Goal: Task Accomplishment & Management: Manage account settings

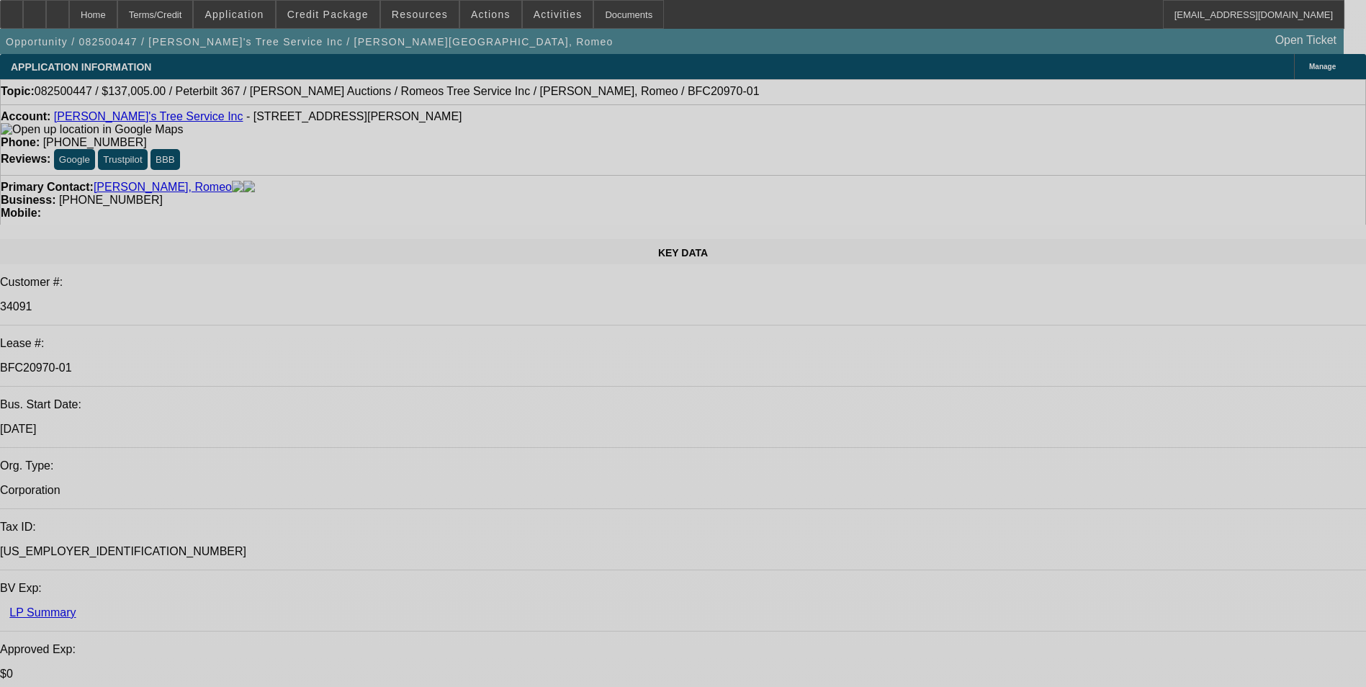
select select "0"
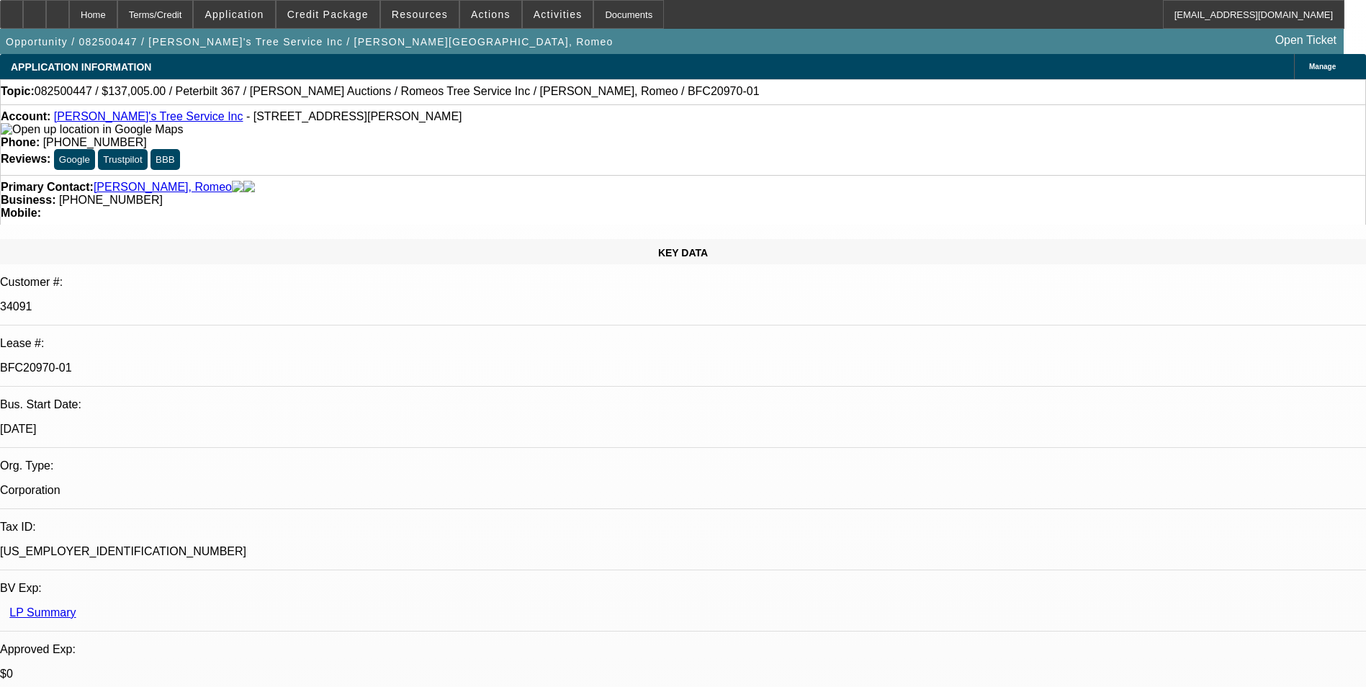
select select "0"
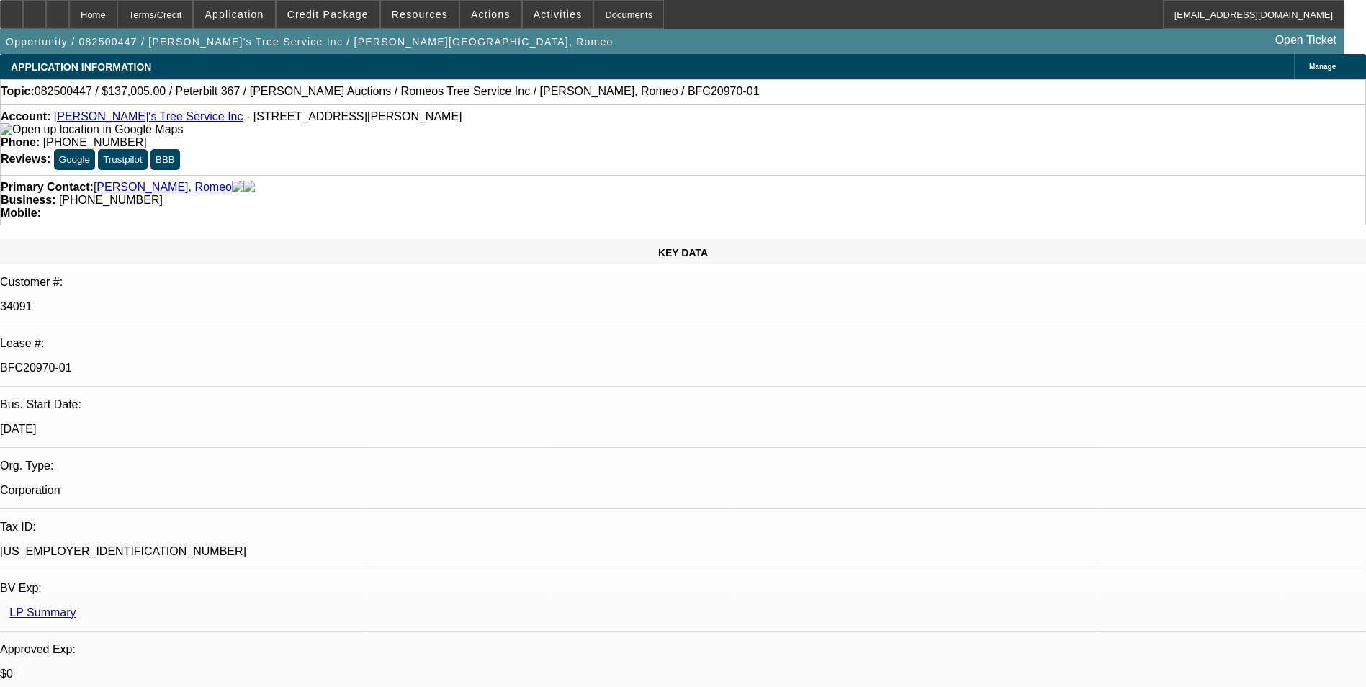
select select "0"
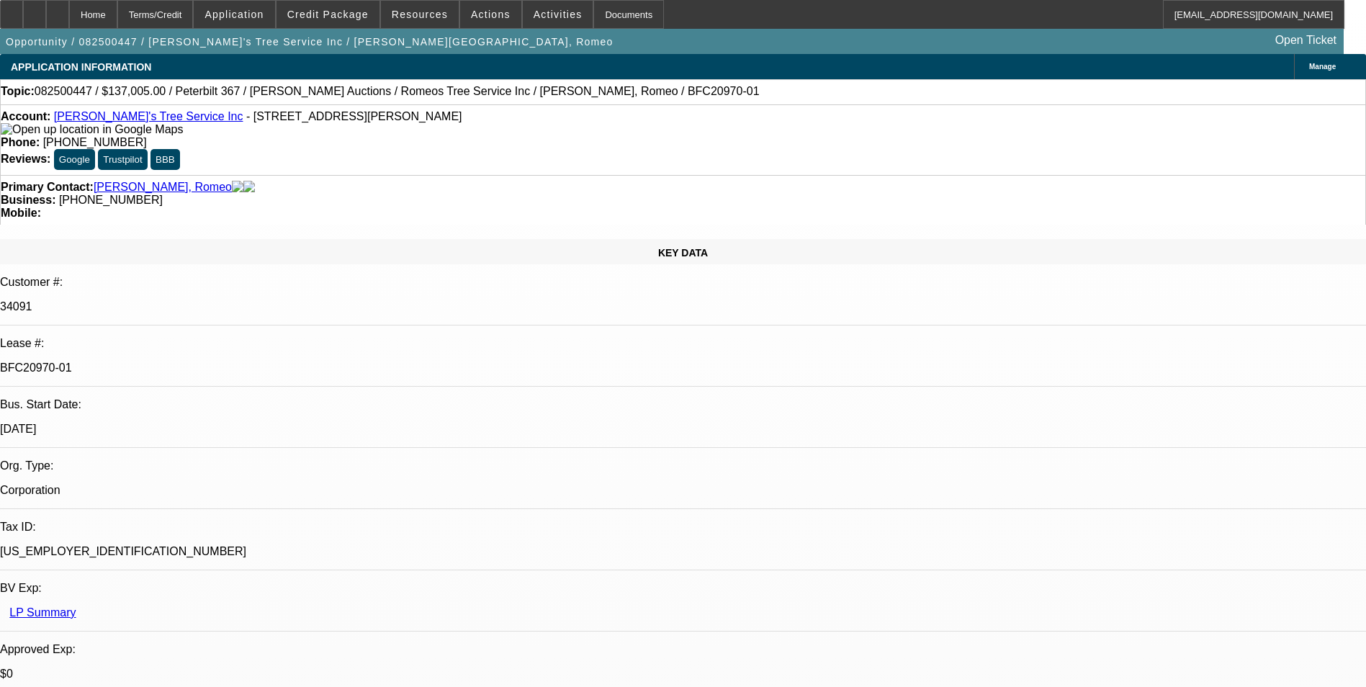
select select "0"
select select "1"
select select "6"
select select "1"
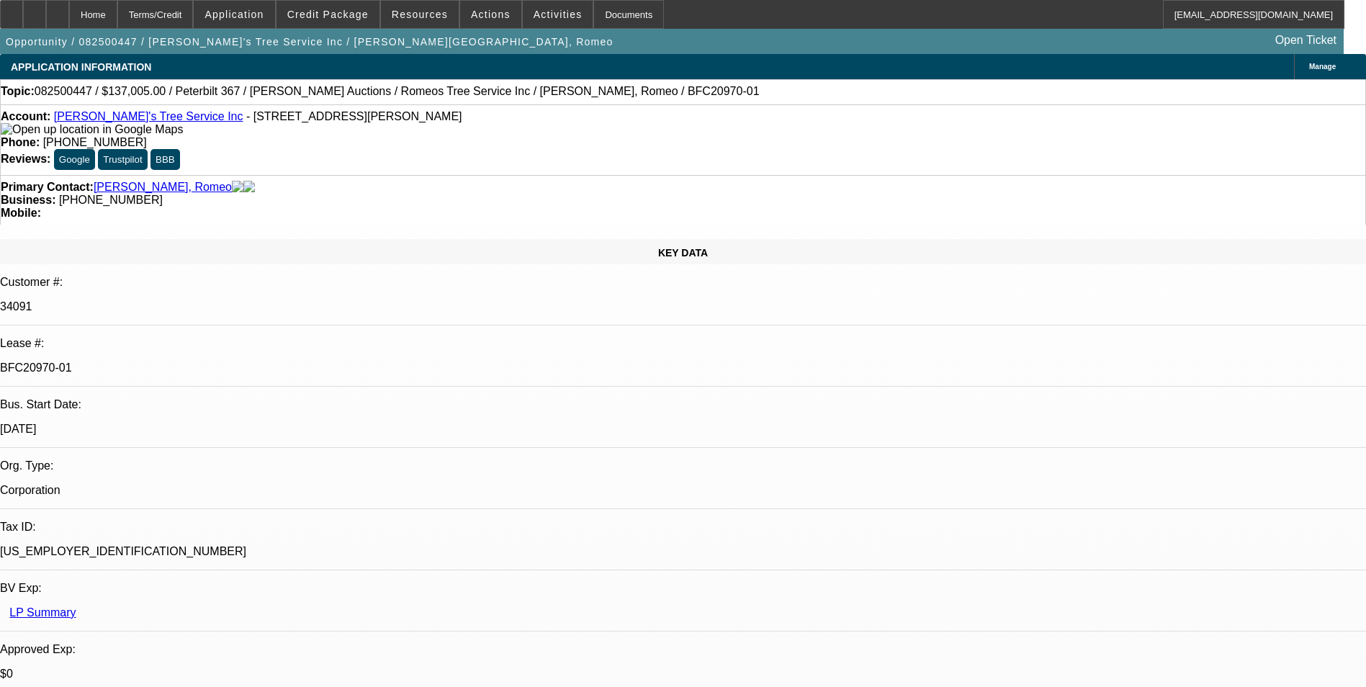
select select "3"
select select "6"
select select "1"
select select "3"
select select "6"
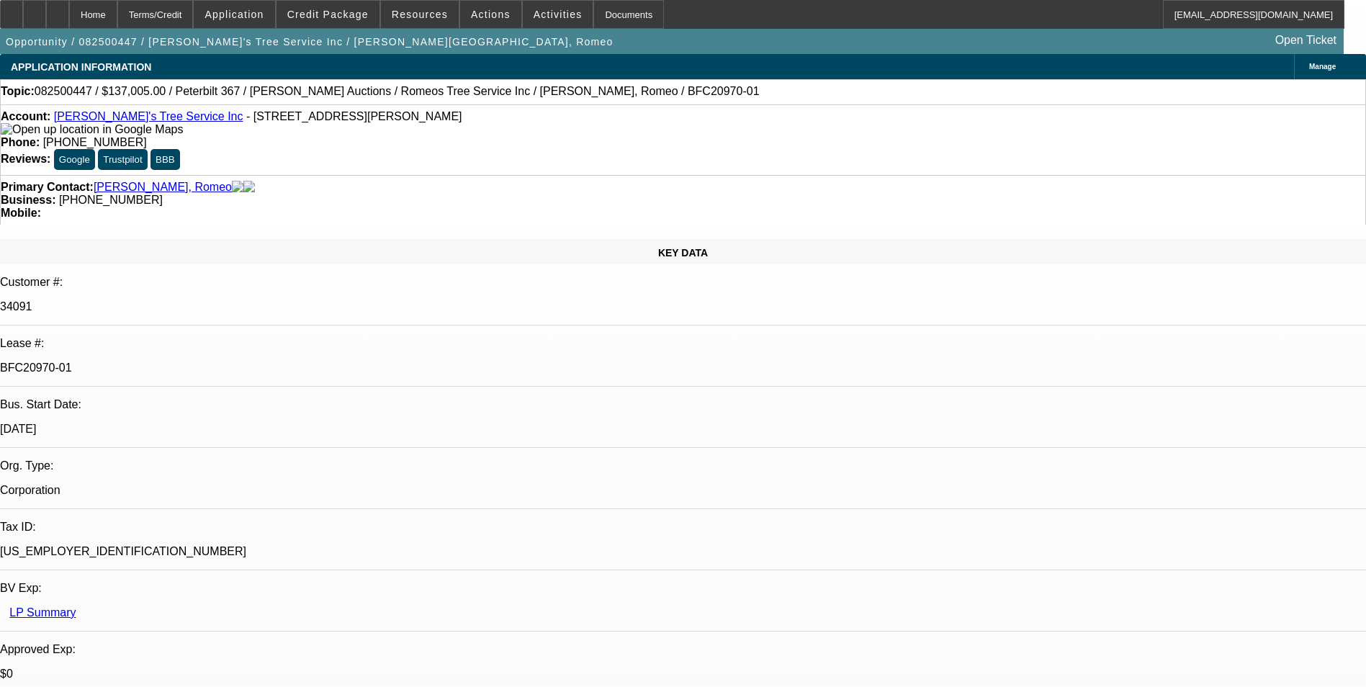
select select "1"
select select "6"
click at [12, 9] on icon at bounding box center [12, 9] width 0 height 0
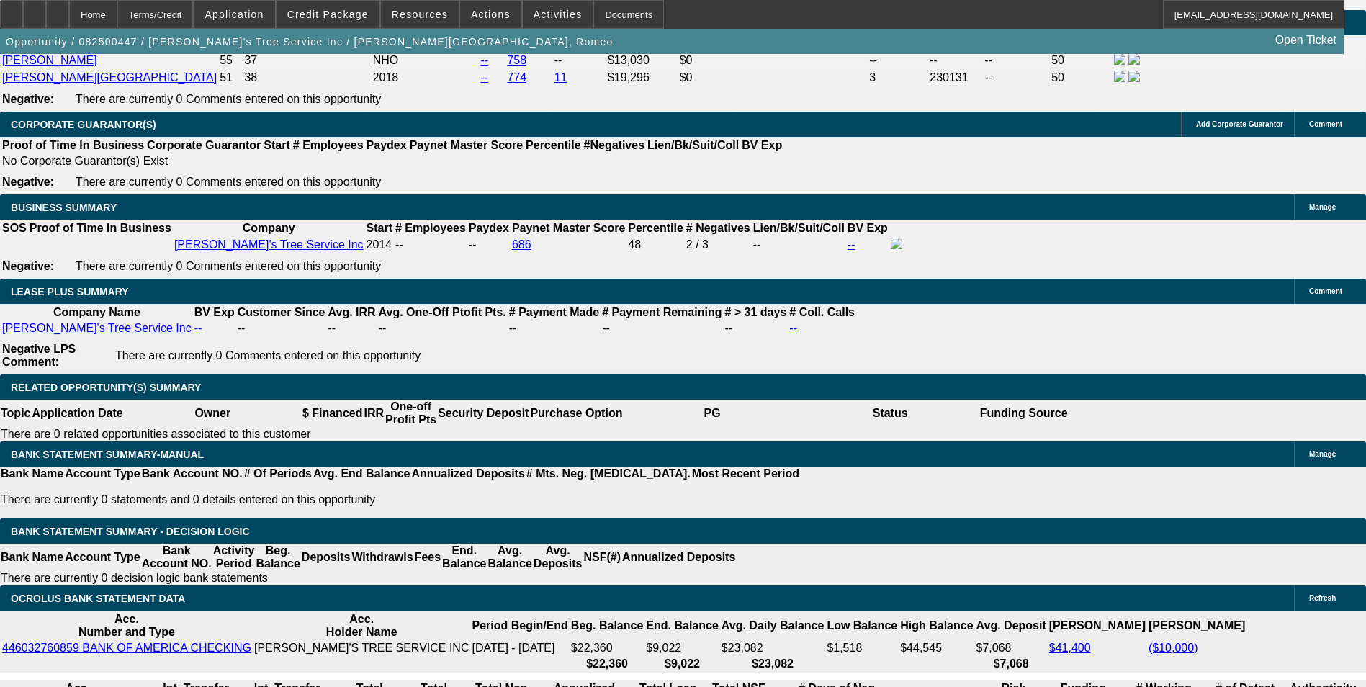
scroll to position [2410, 0]
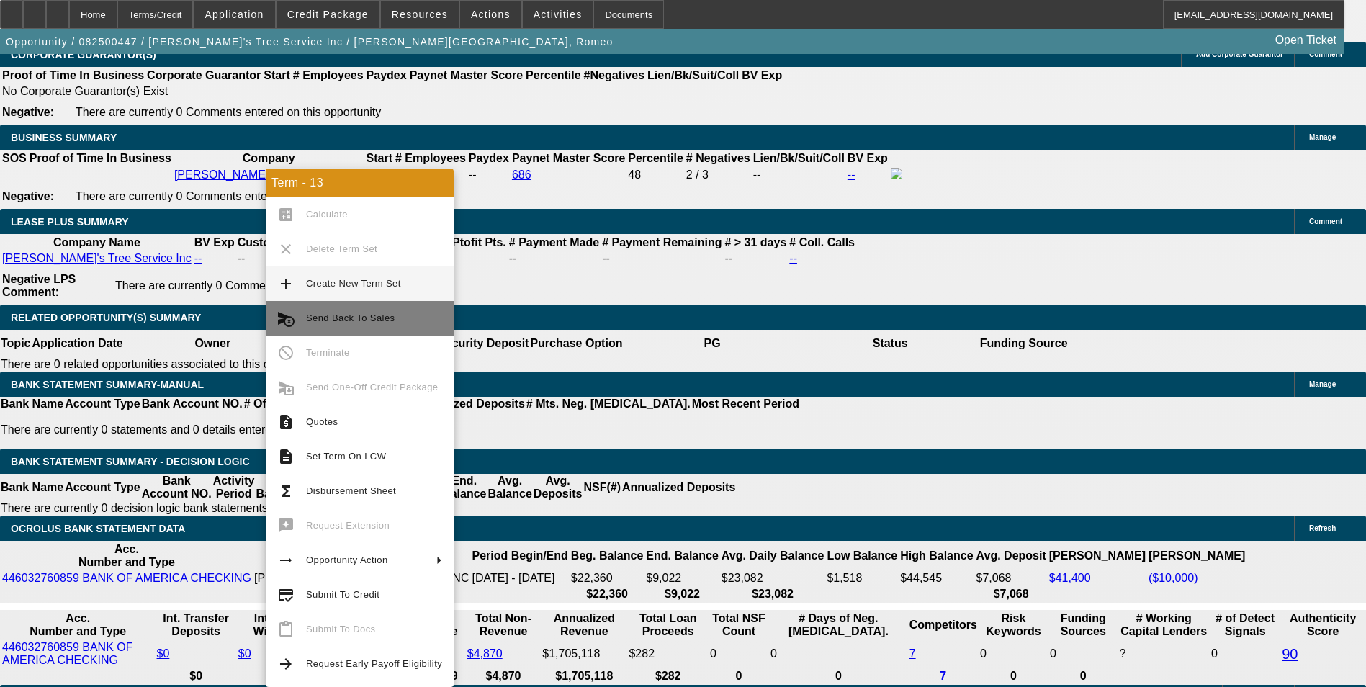
click at [305, 311] on button "cancel_schedule_send Send Back To Sales" at bounding box center [360, 318] width 188 height 35
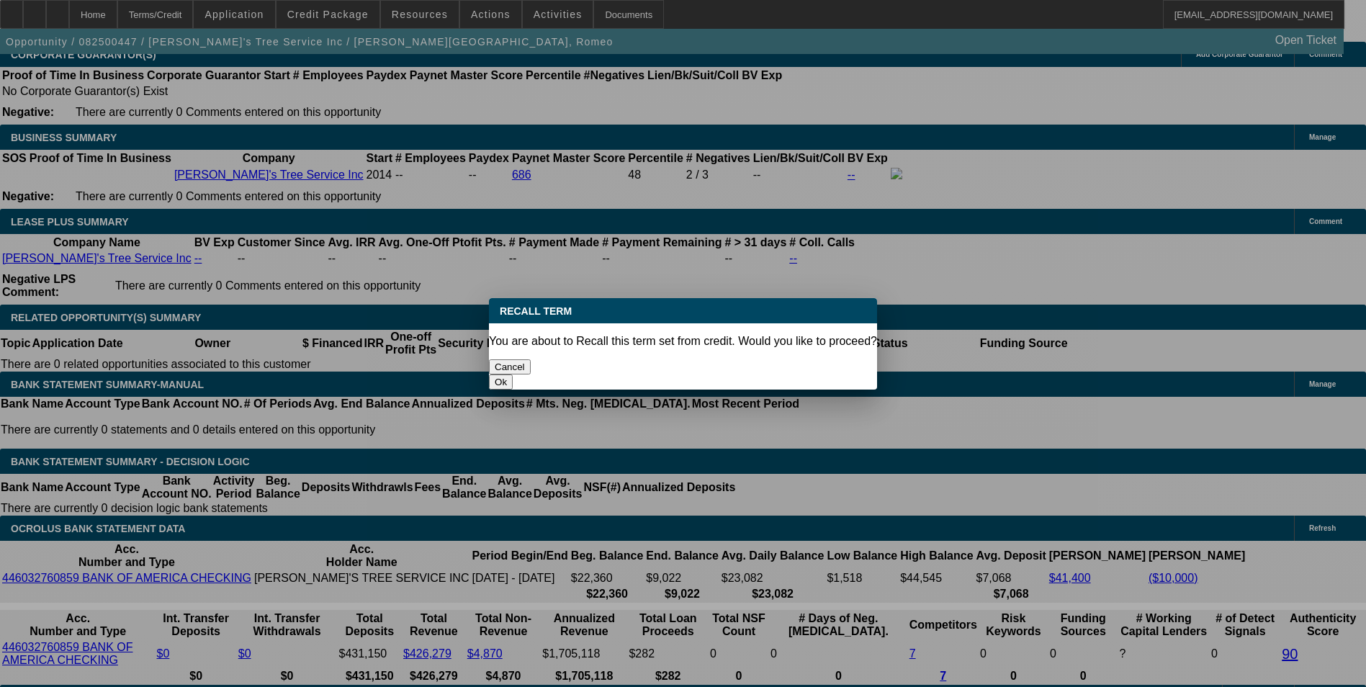
scroll to position [0, 0]
click at [513, 375] on button "Ok" at bounding box center [501, 382] width 24 height 15
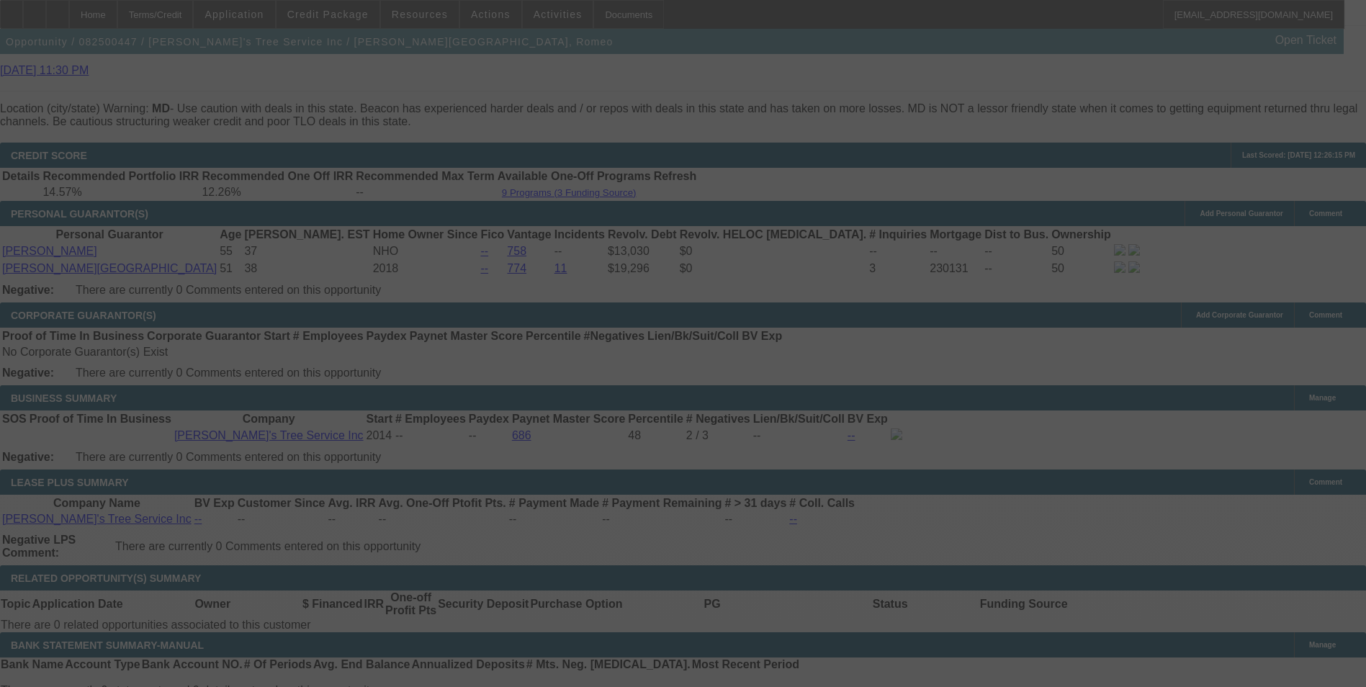
scroll to position [2152, 0]
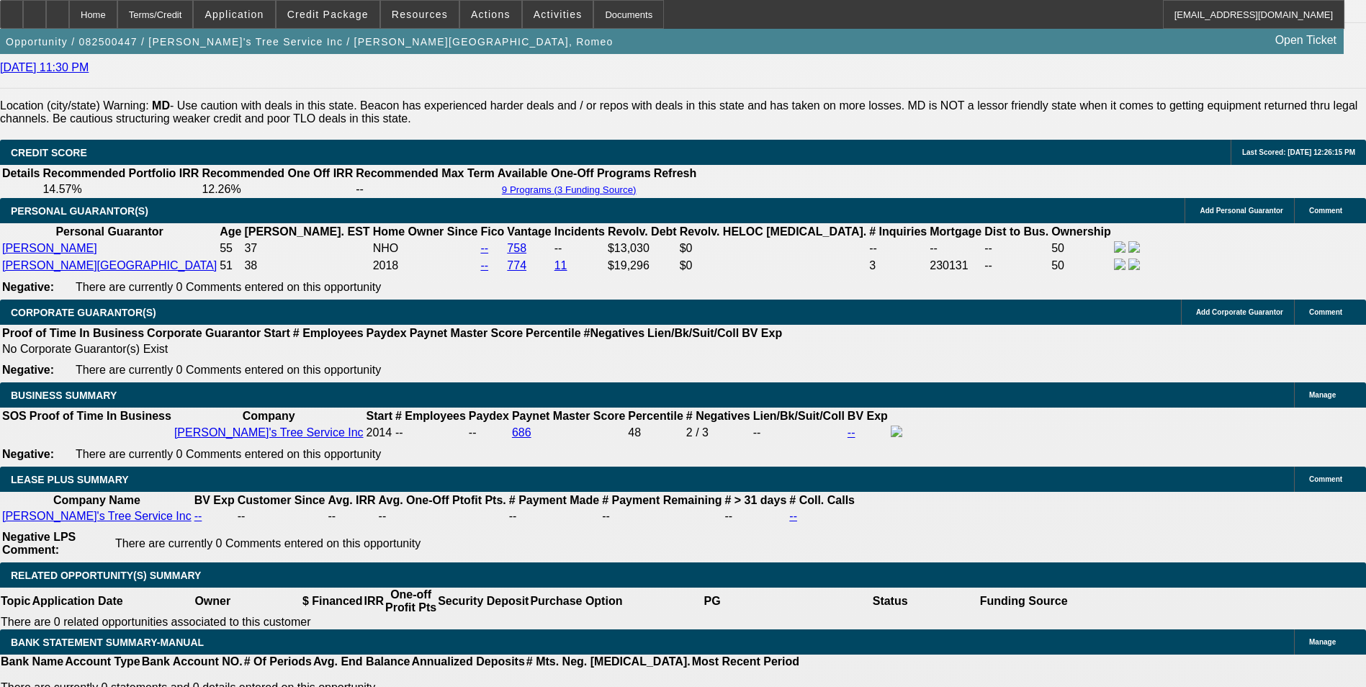
select select "0"
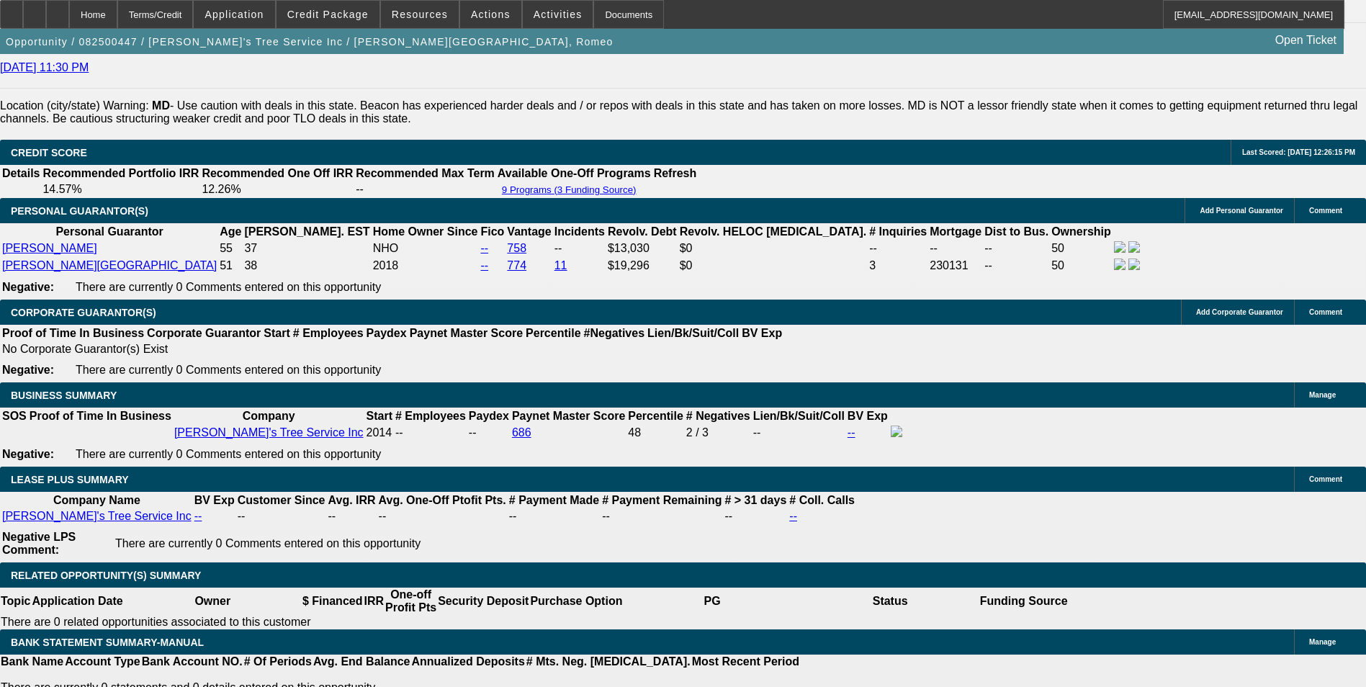
select select "0"
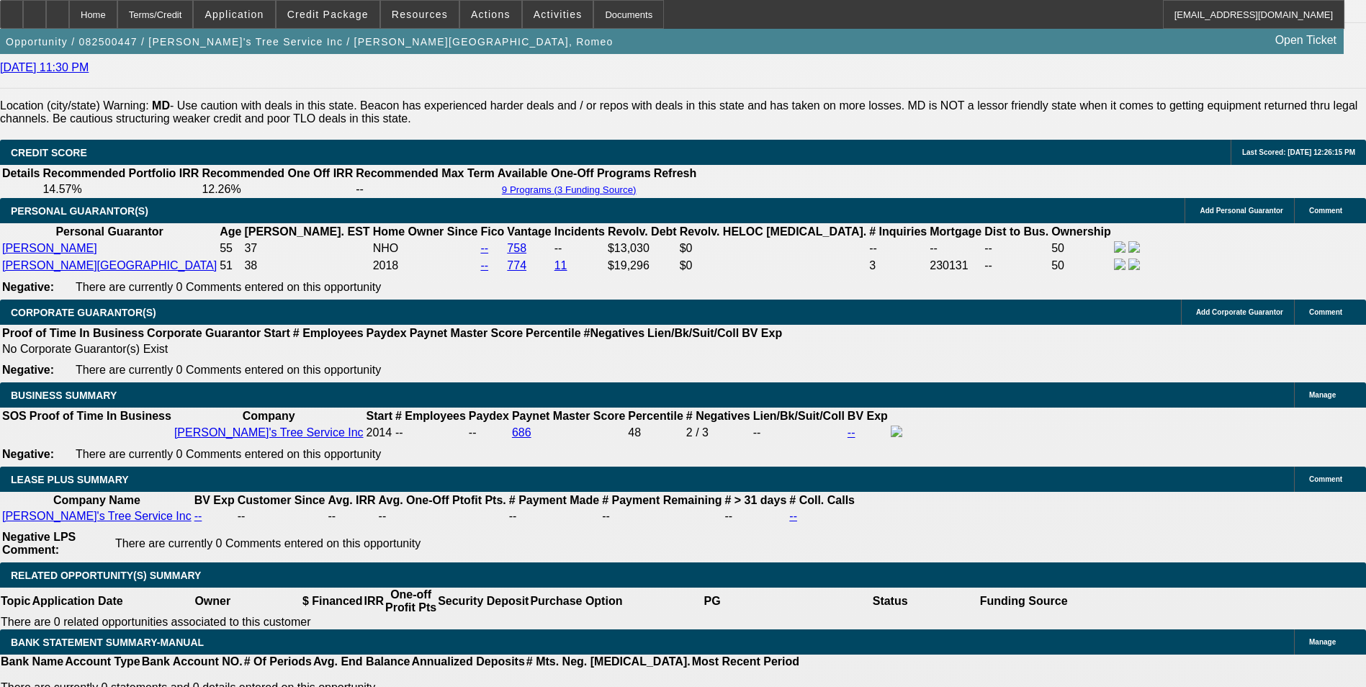
select select "0"
select select "1"
select select "6"
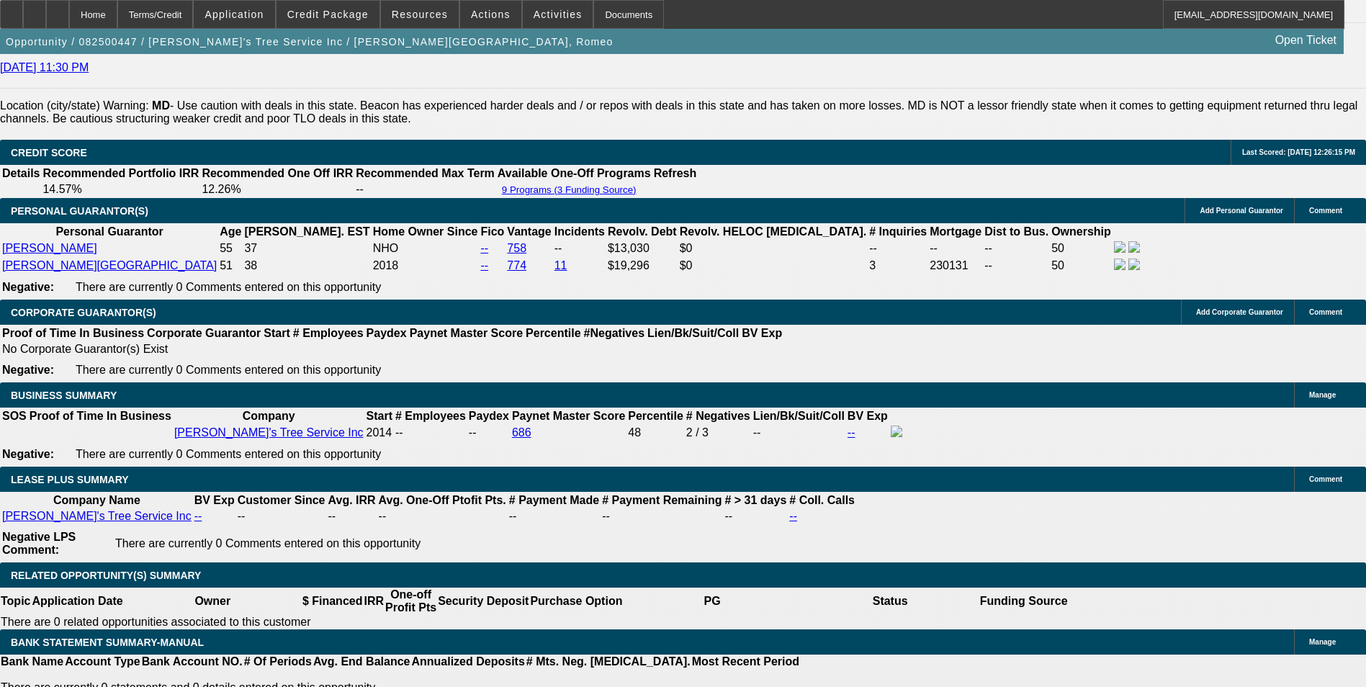
select select "1"
select select "3"
select select "6"
select select "1"
select select "3"
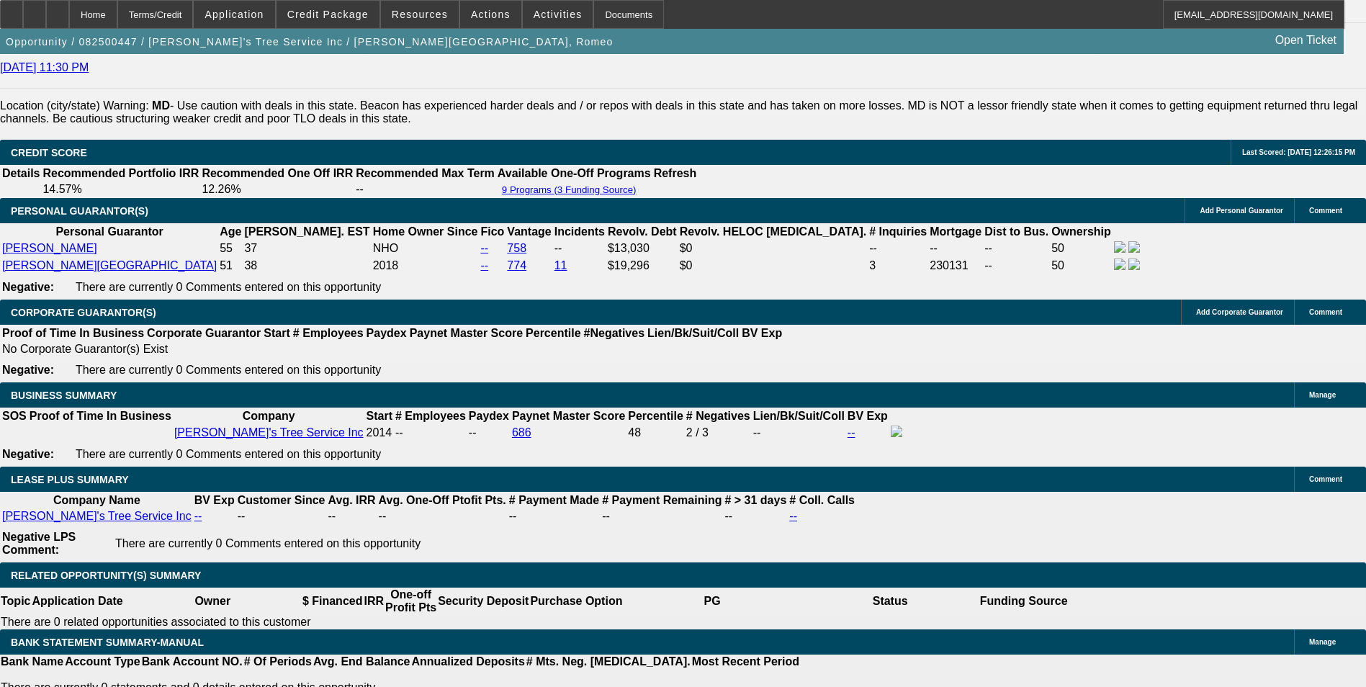
select select "6"
select select "1"
select select "6"
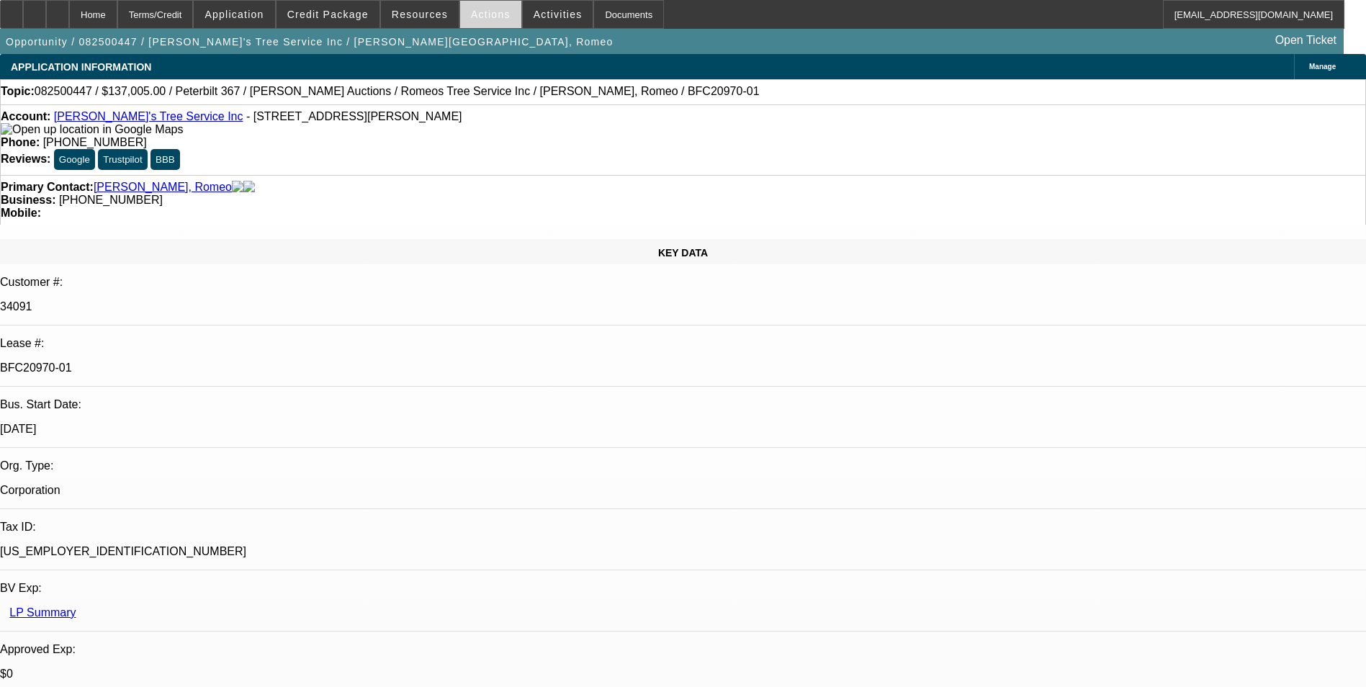
select select "0"
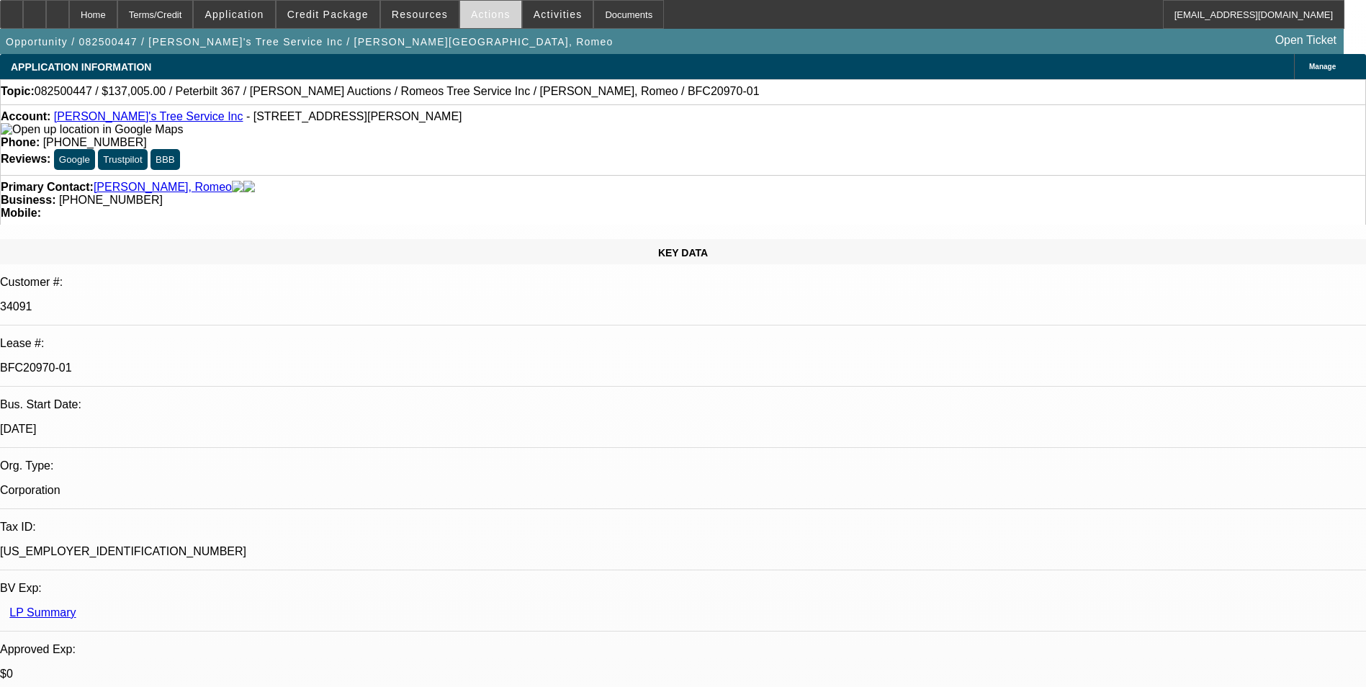
select select "0"
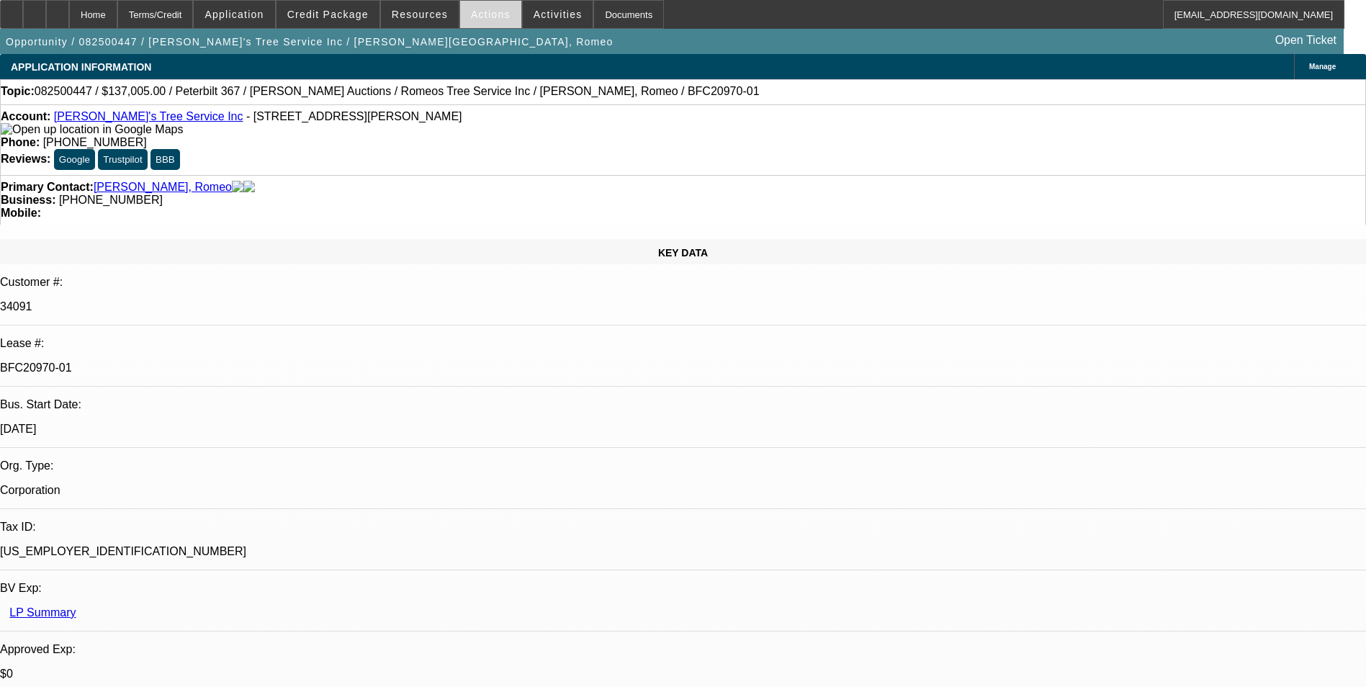
select select "0"
select select "1"
select select "6"
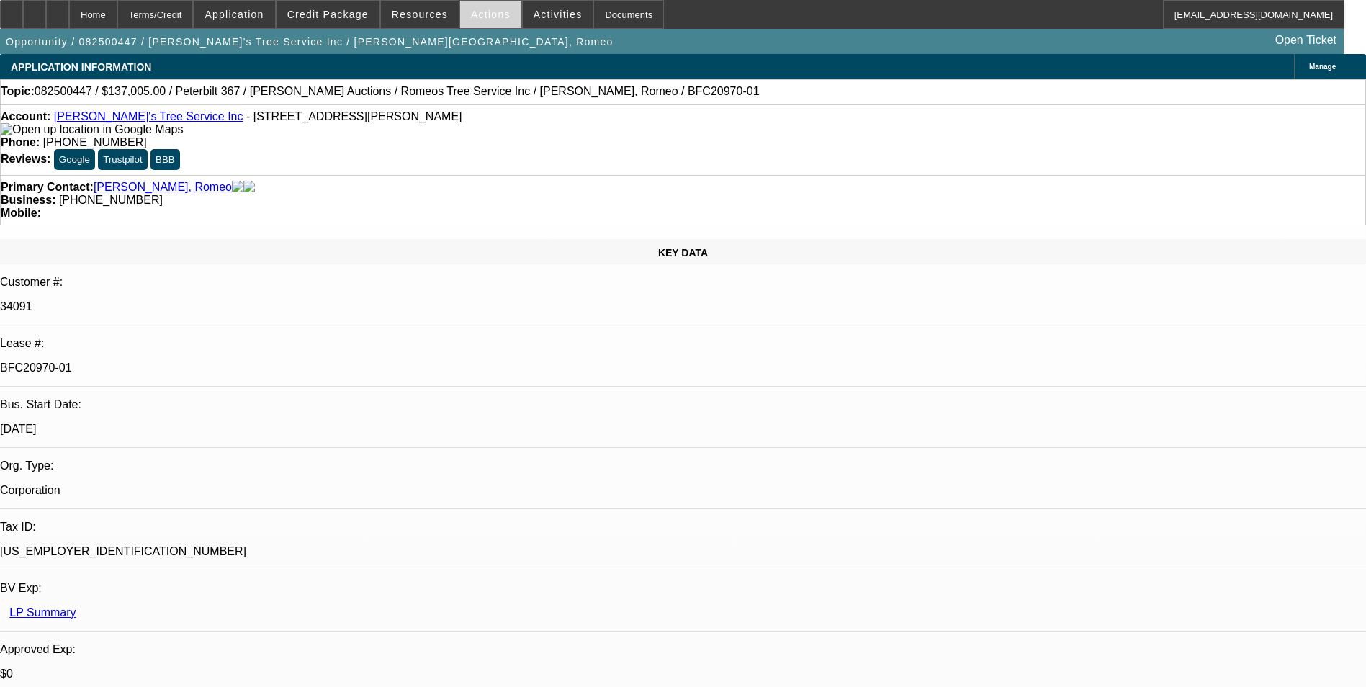
select select "1"
select select "6"
select select "1"
select select "3"
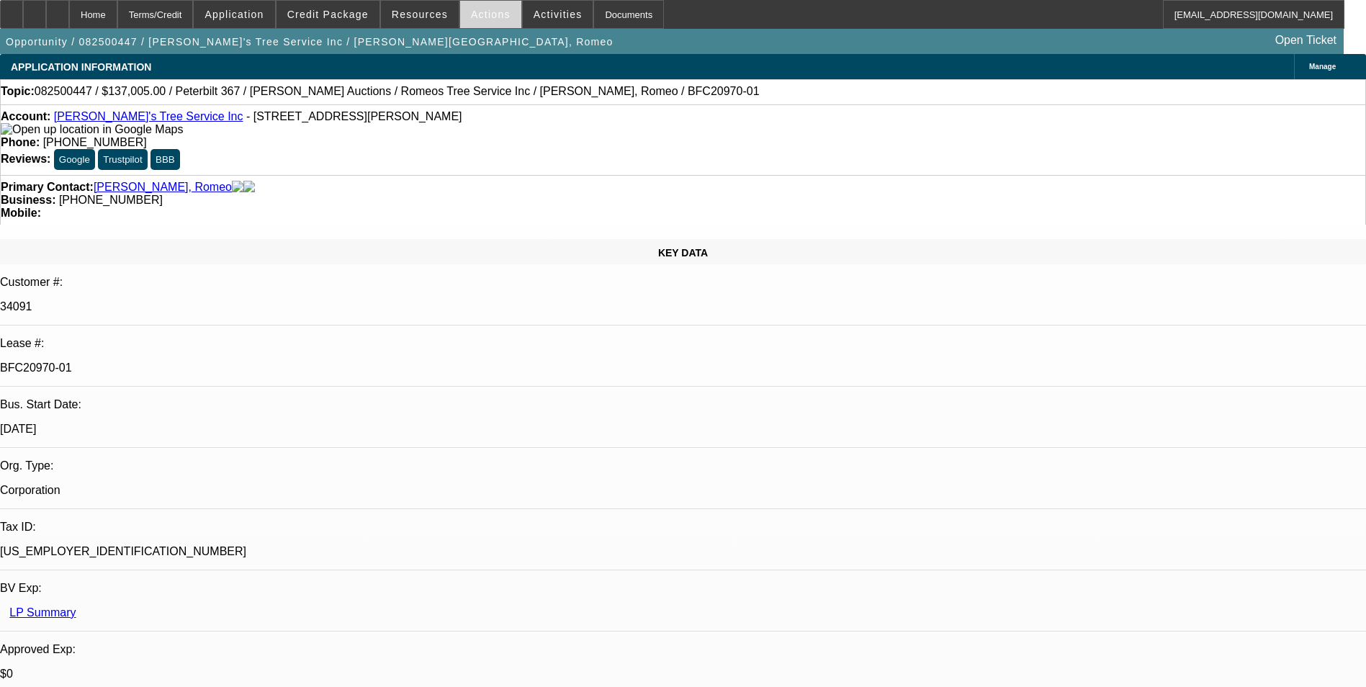
select select "6"
select select "1"
select select "3"
select select "6"
click at [493, 17] on span "Actions" at bounding box center [491, 15] width 40 height 12
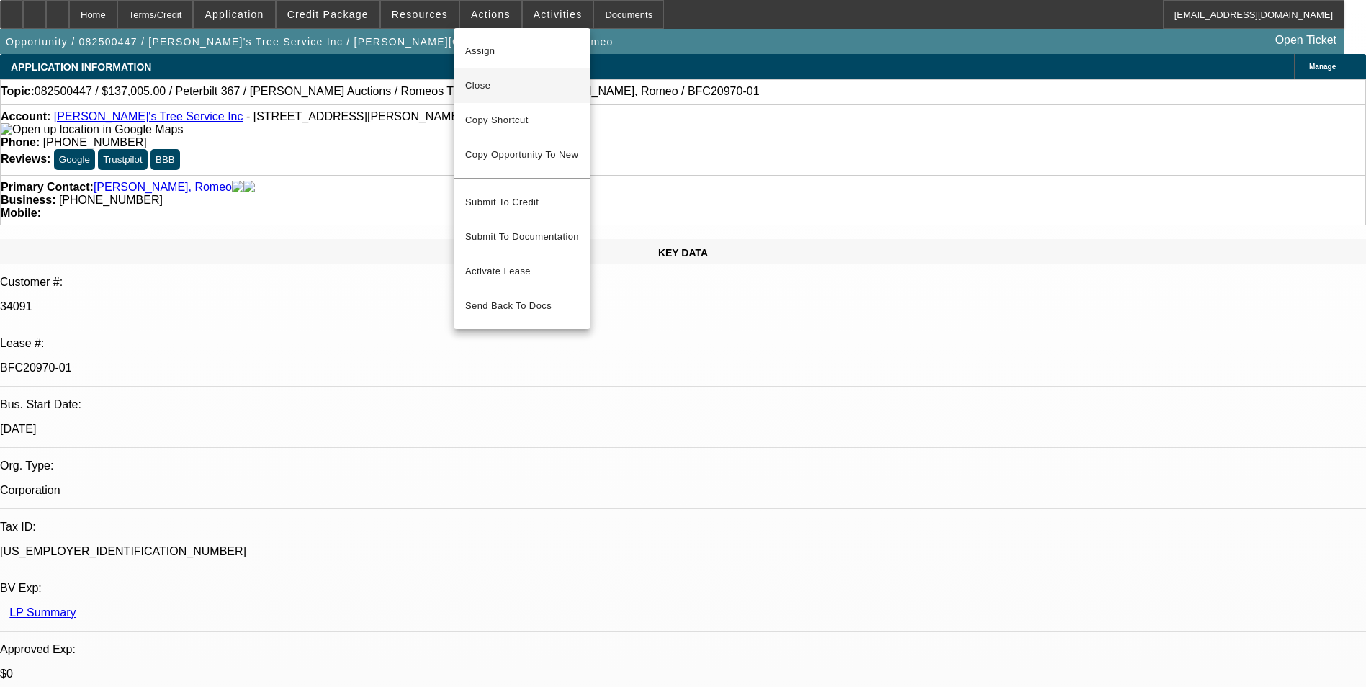
click at [494, 79] on span "Close" at bounding box center [522, 85] width 114 height 17
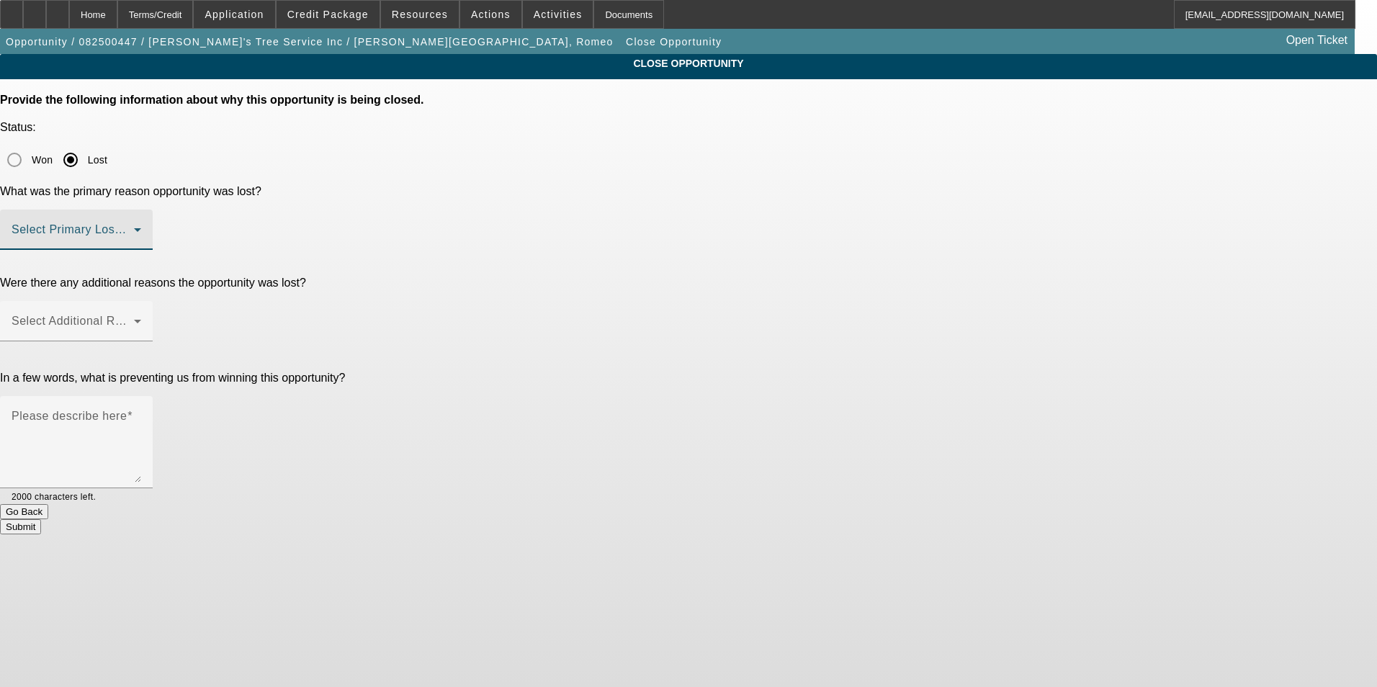
click at [134, 227] on span at bounding box center [73, 235] width 122 height 17
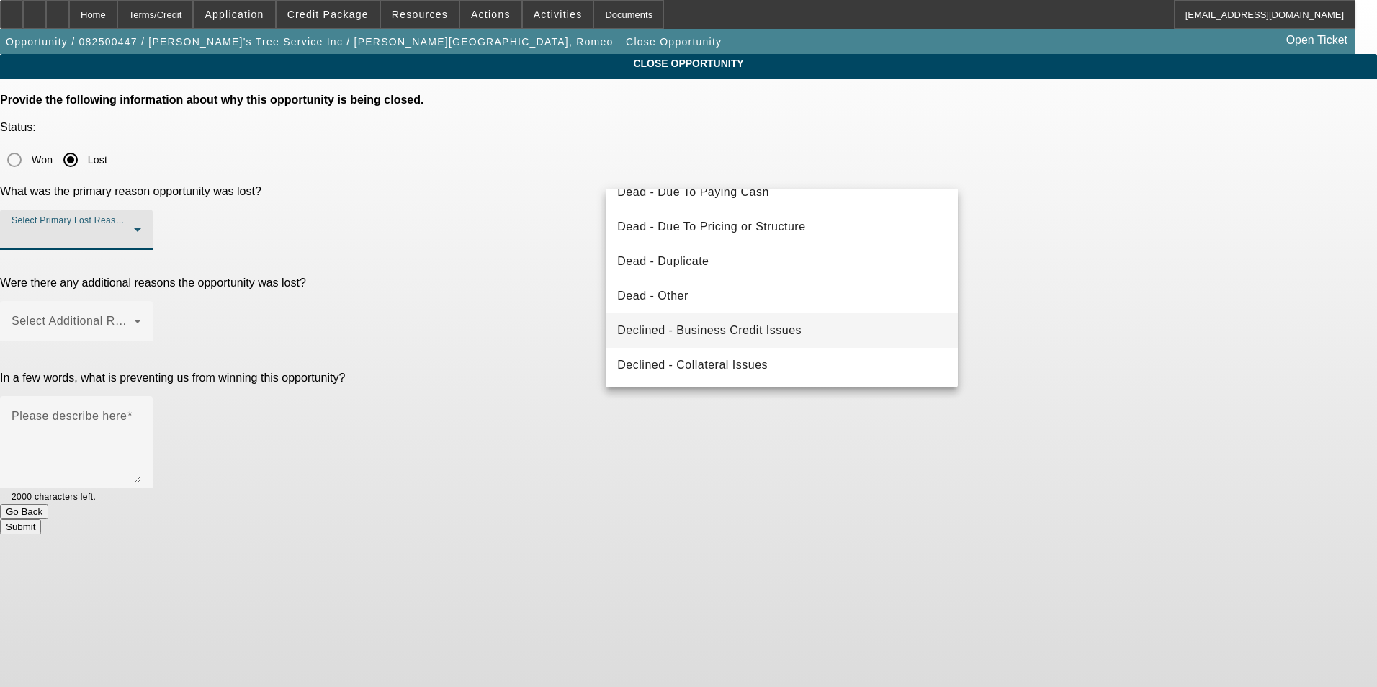
scroll to position [144, 0]
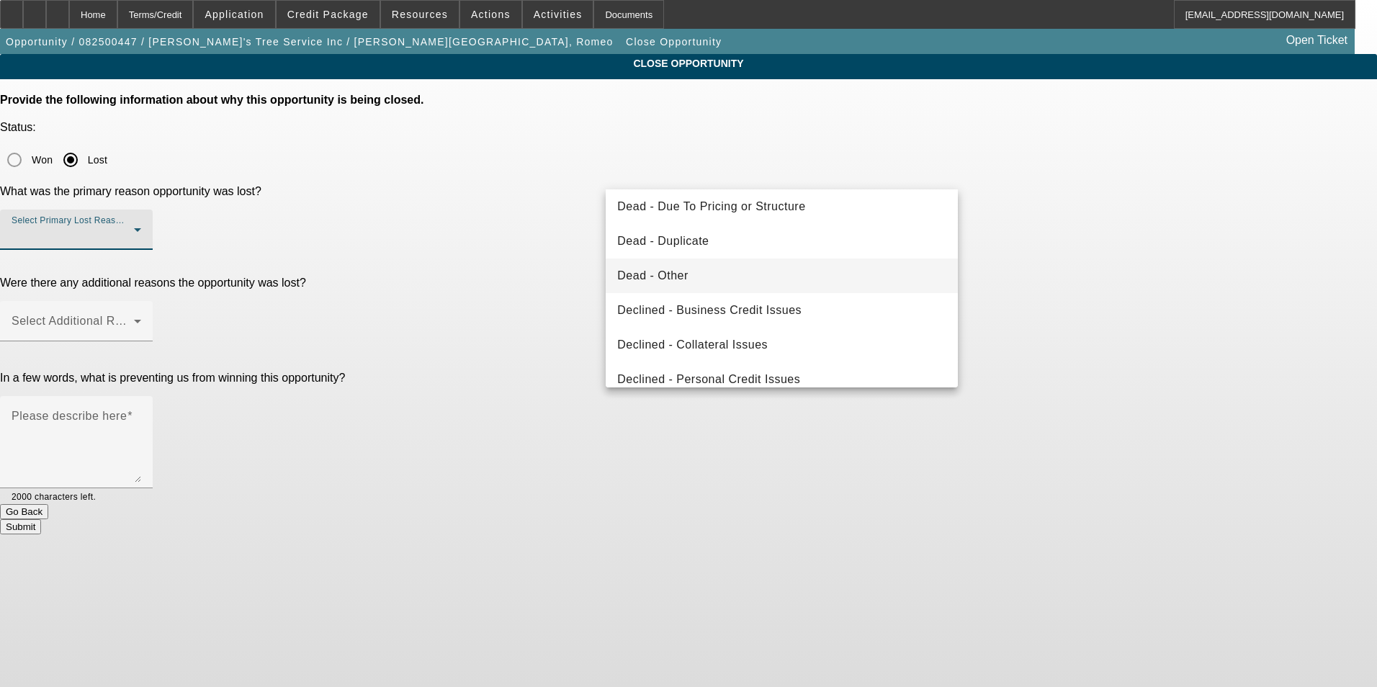
click at [708, 279] on mat-option "Dead - Other" at bounding box center [782, 276] width 352 height 35
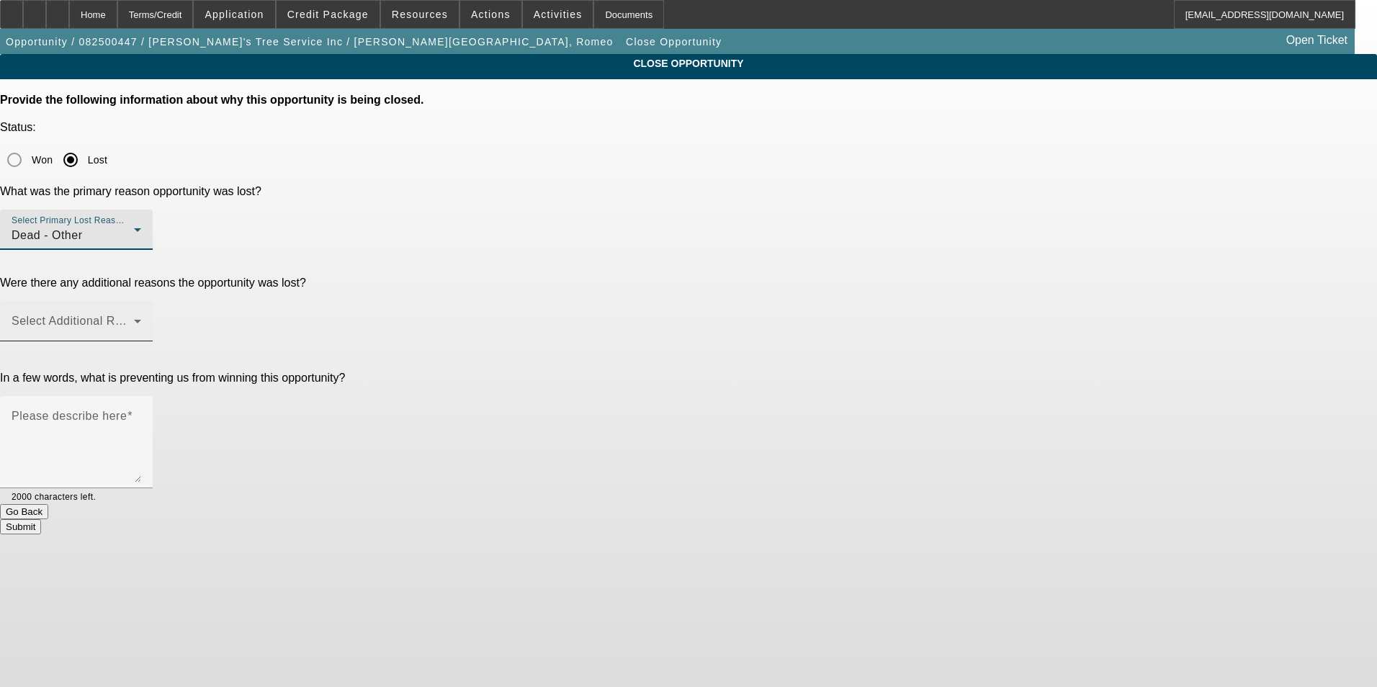
click at [134, 318] on span at bounding box center [73, 326] width 122 height 17
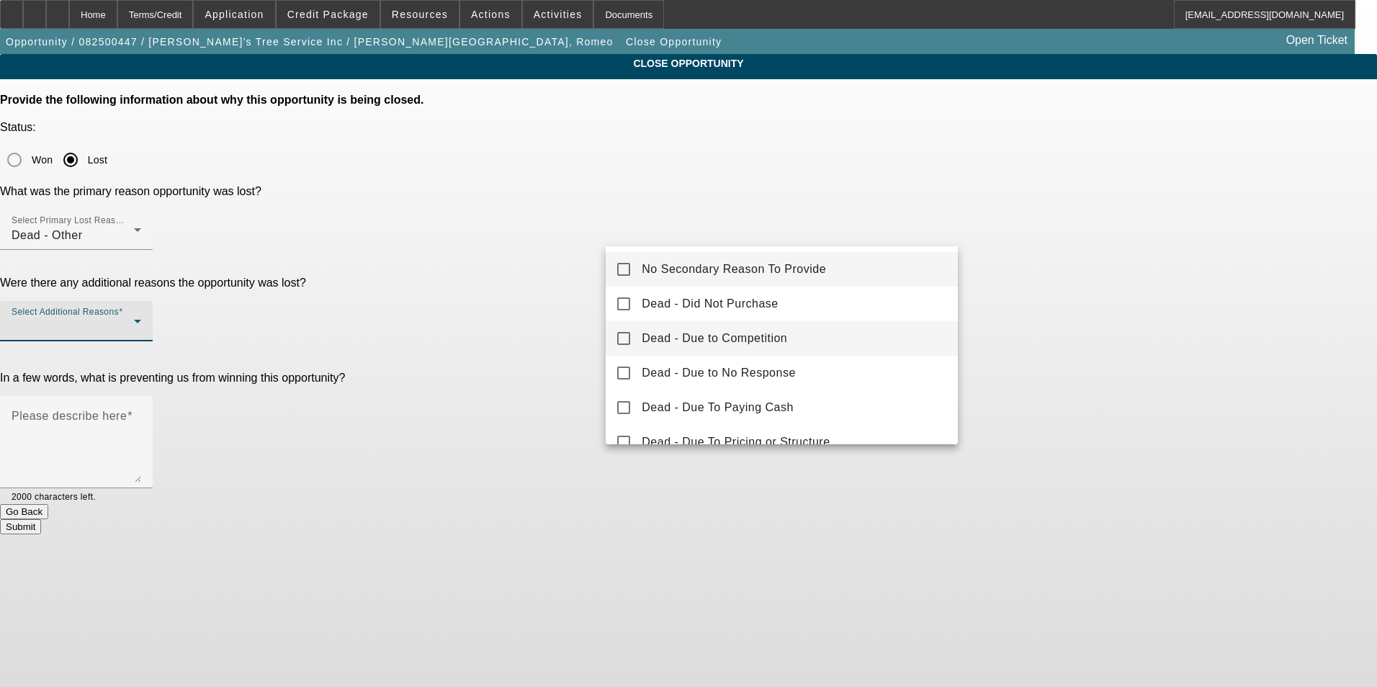
click at [712, 336] on span "Dead - Due to Competition" at bounding box center [715, 338] width 146 height 17
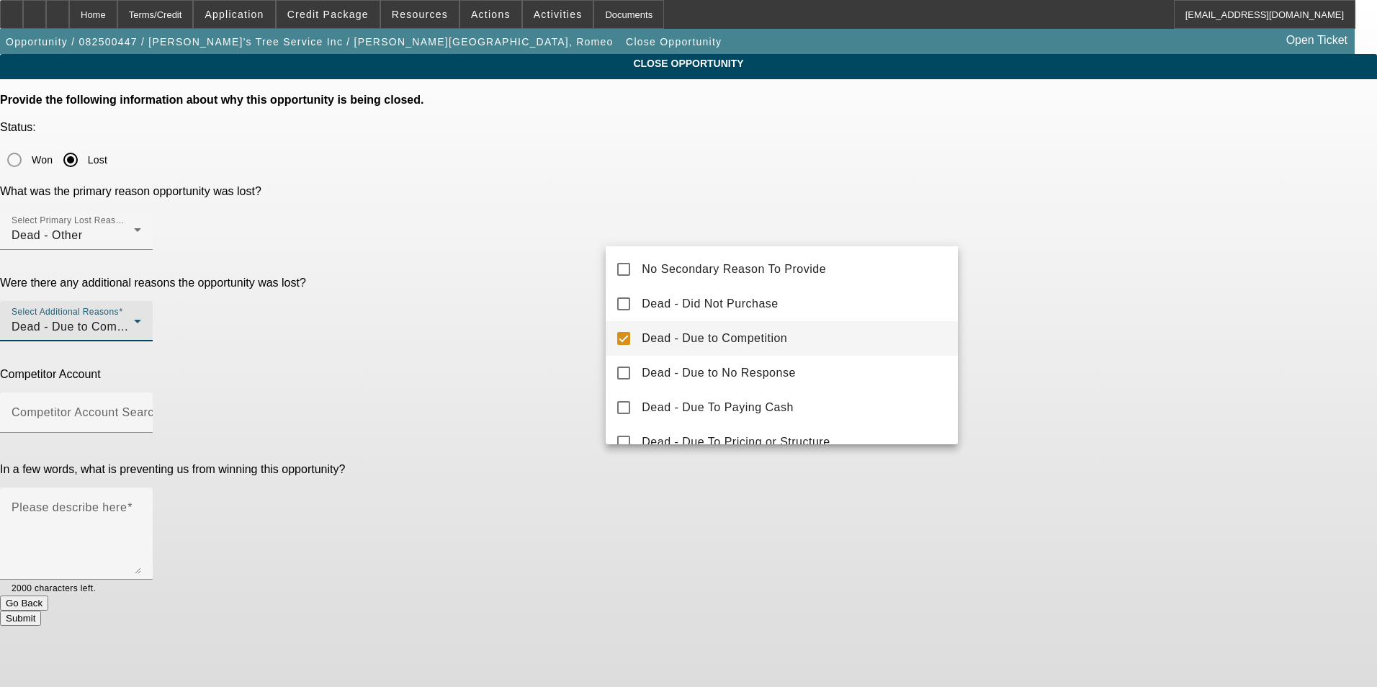
click at [546, 295] on div at bounding box center [688, 343] width 1377 height 687
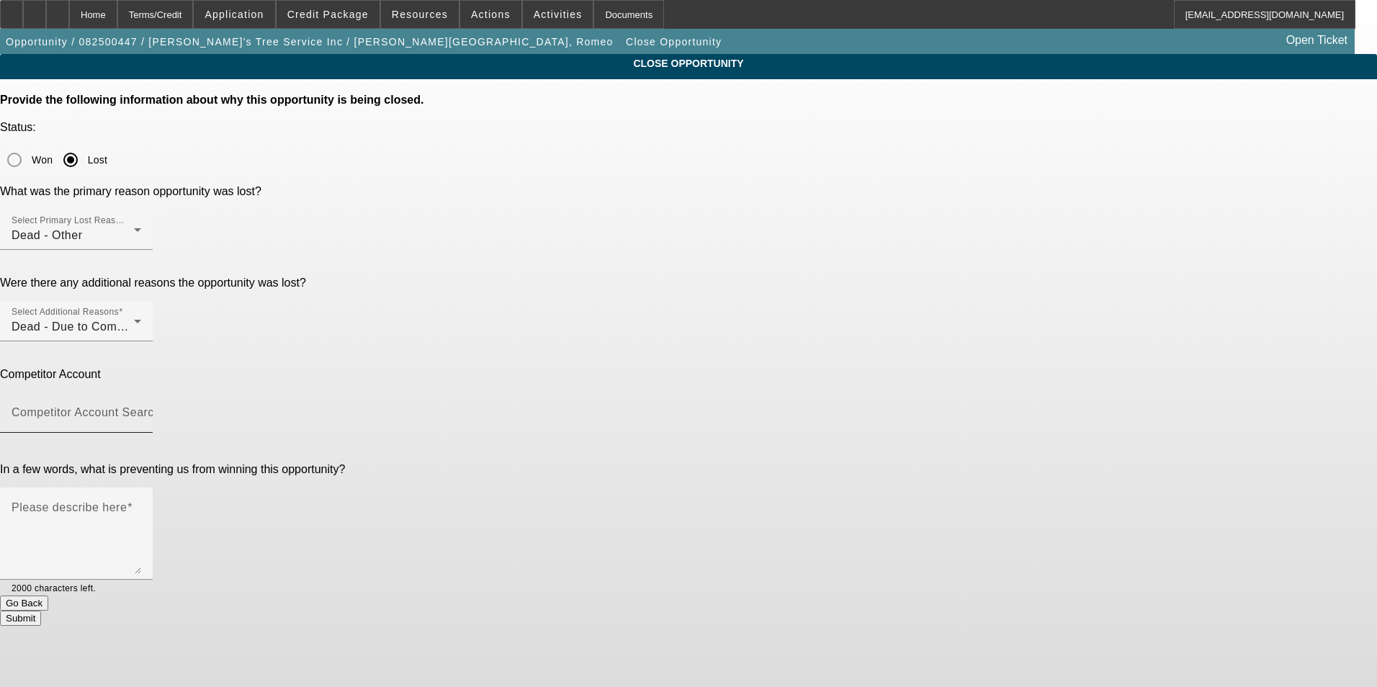
click at [161, 406] on mat-label "Competitor Account Search" at bounding box center [86, 412] width 149 height 12
click at [141, 410] on input "Competitor Account Search" at bounding box center [77, 418] width 130 height 17
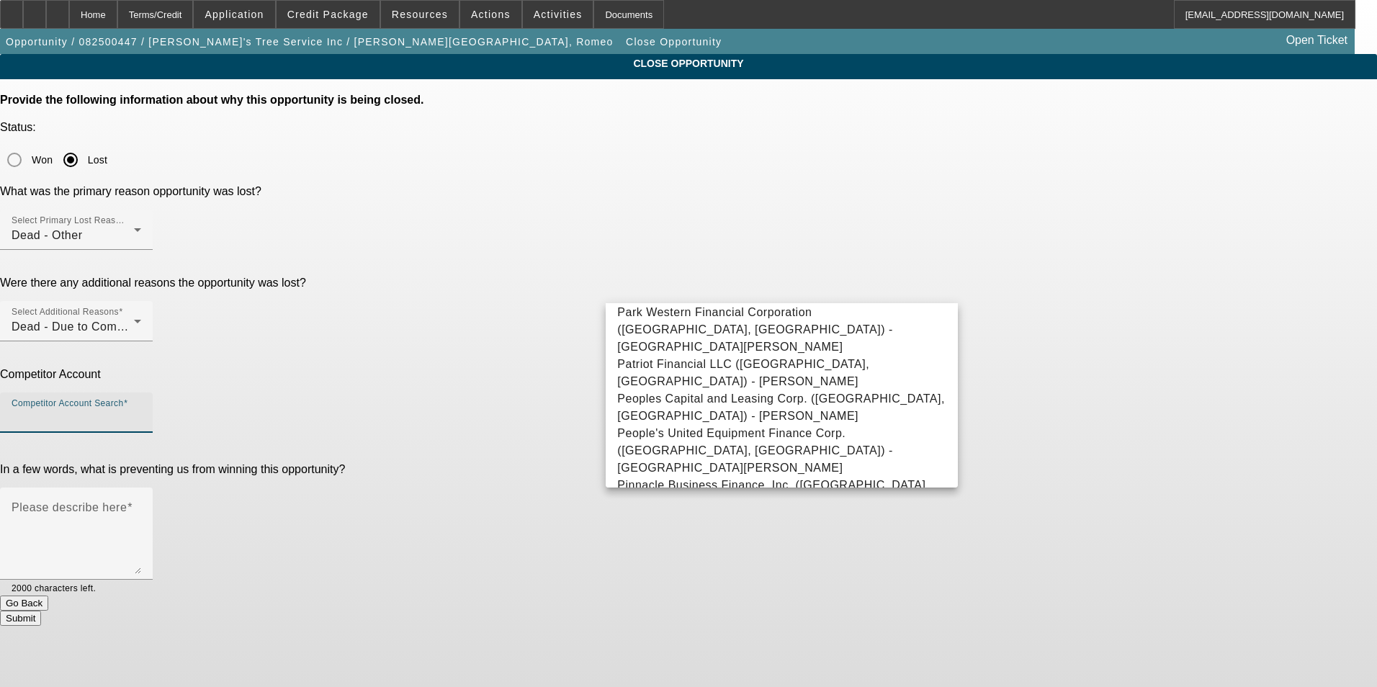
scroll to position [9111, 0]
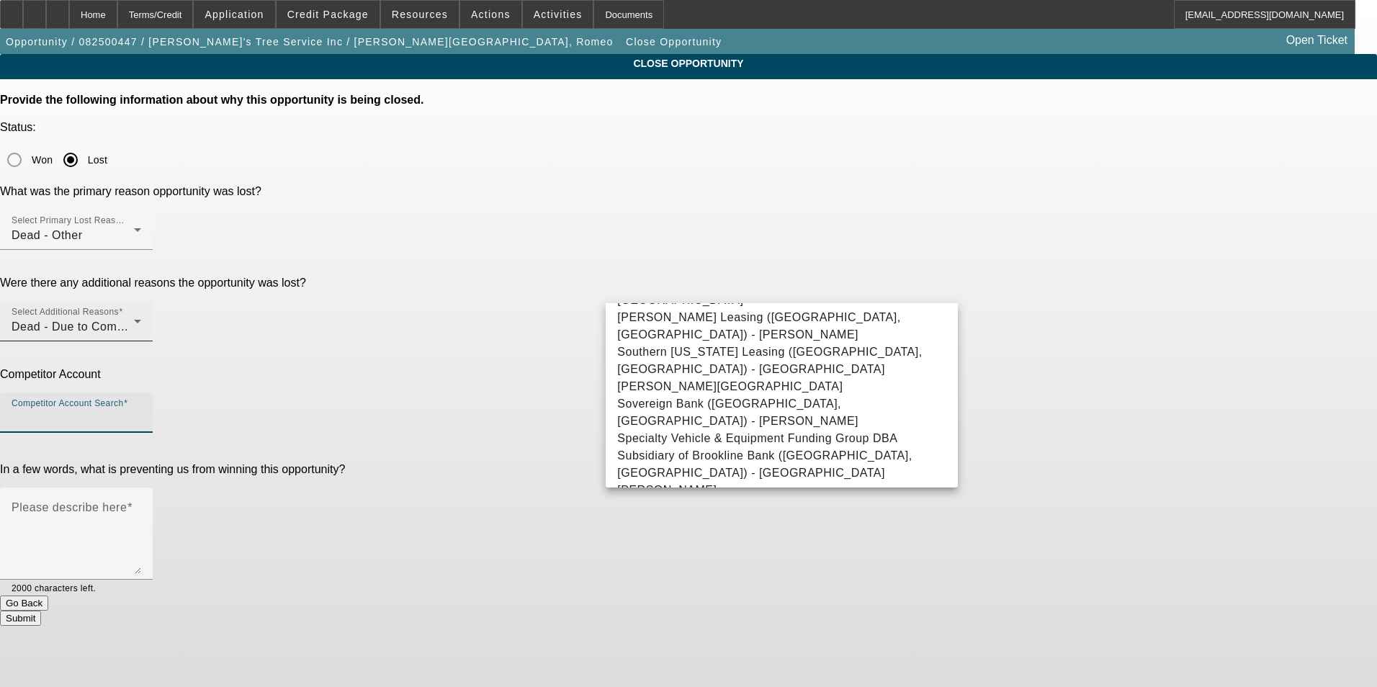
click at [134, 318] on div "Dead - Due to Competition" at bounding box center [73, 326] width 122 height 17
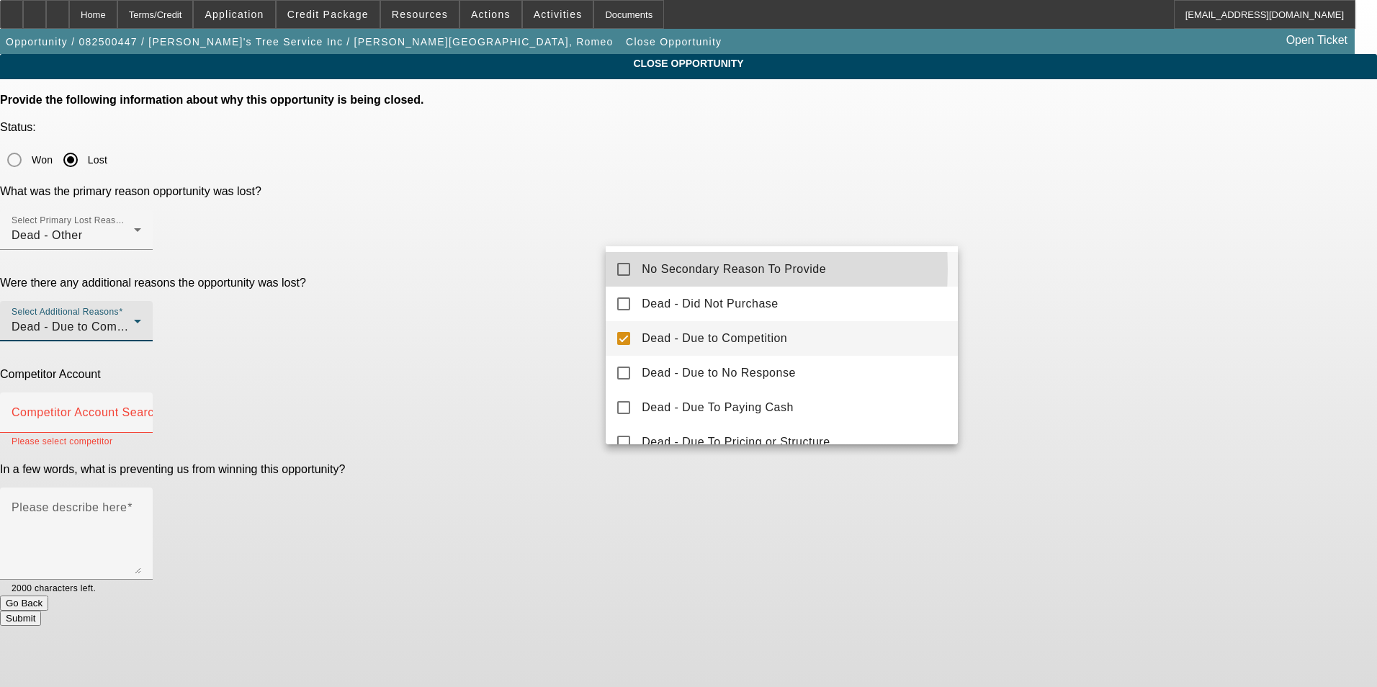
click at [622, 269] on mat-pseudo-checkbox at bounding box center [623, 269] width 13 height 13
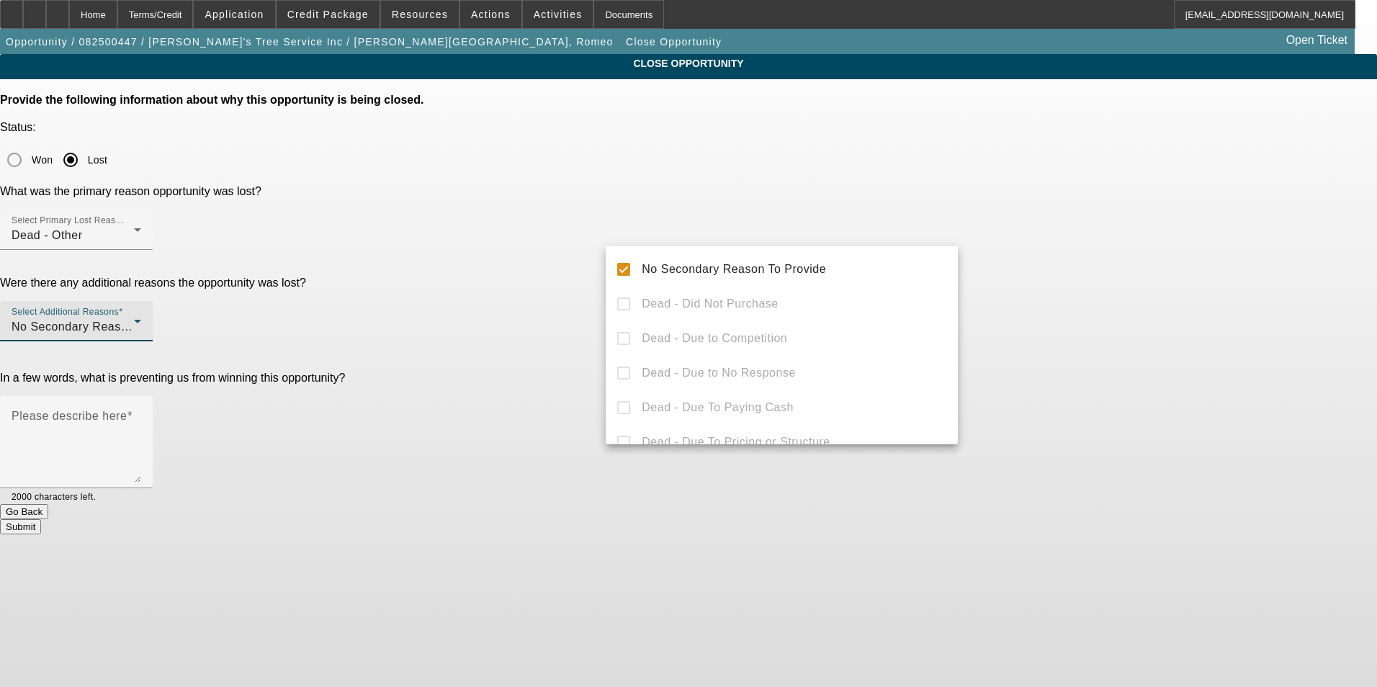
click at [561, 285] on div at bounding box center [688, 343] width 1377 height 687
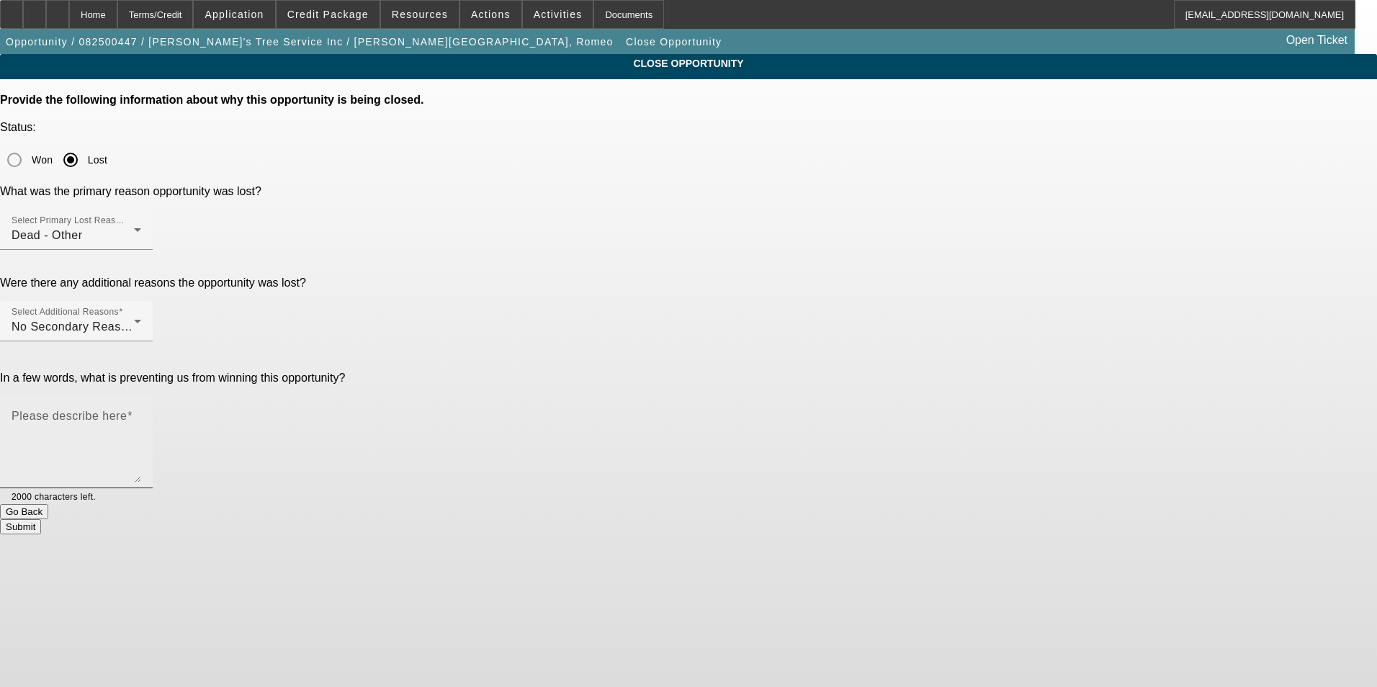
click at [141, 413] on textarea "Please describe here" at bounding box center [77, 447] width 130 height 69
click at [141, 413] on textarea "toss it on the dead growing dead pile" at bounding box center [77, 447] width 130 height 69
type textarea "toss it on the growing dead pile"
click at [41, 519] on button "Submit" at bounding box center [20, 526] width 41 height 15
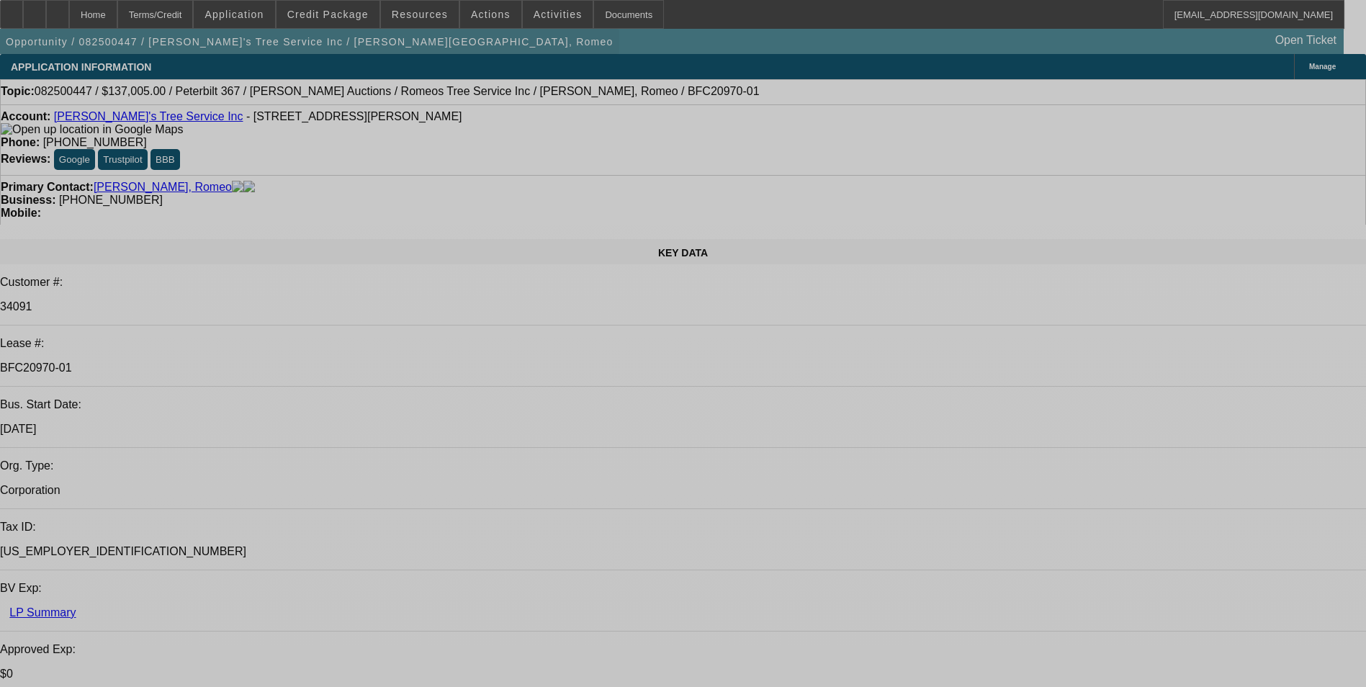
select select "0"
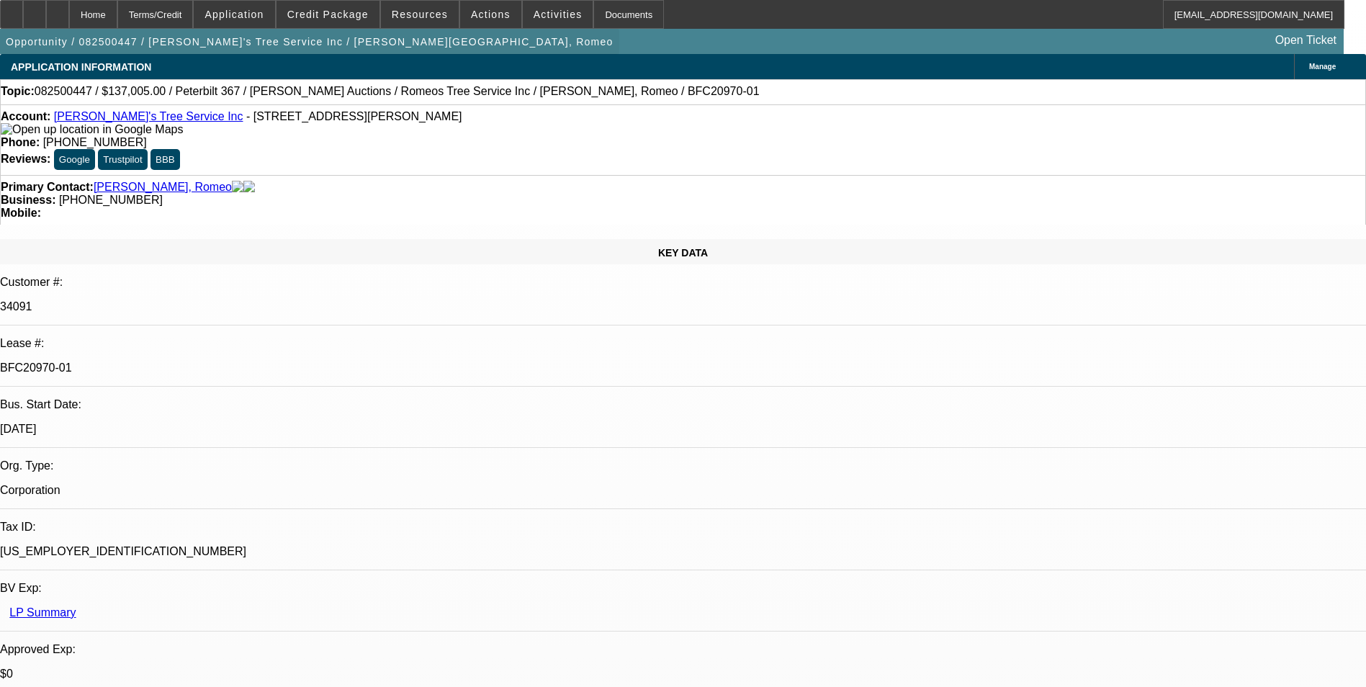
select select "0"
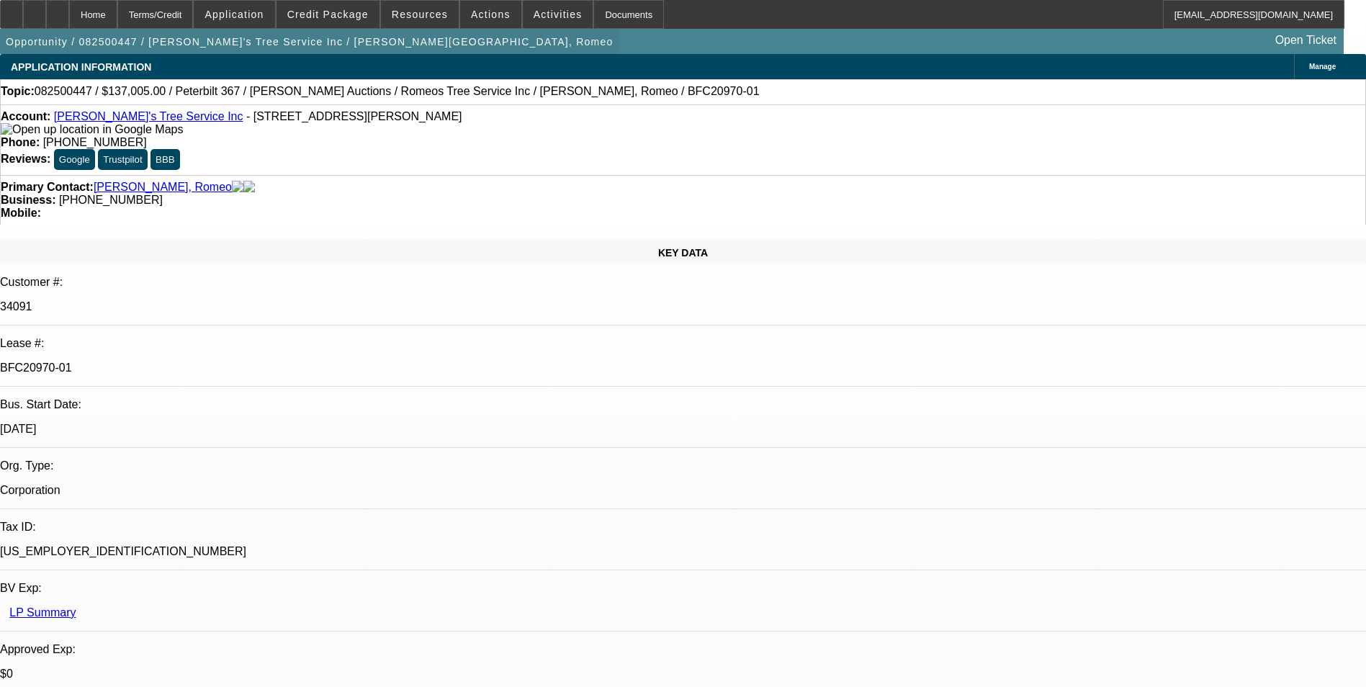
select select "0"
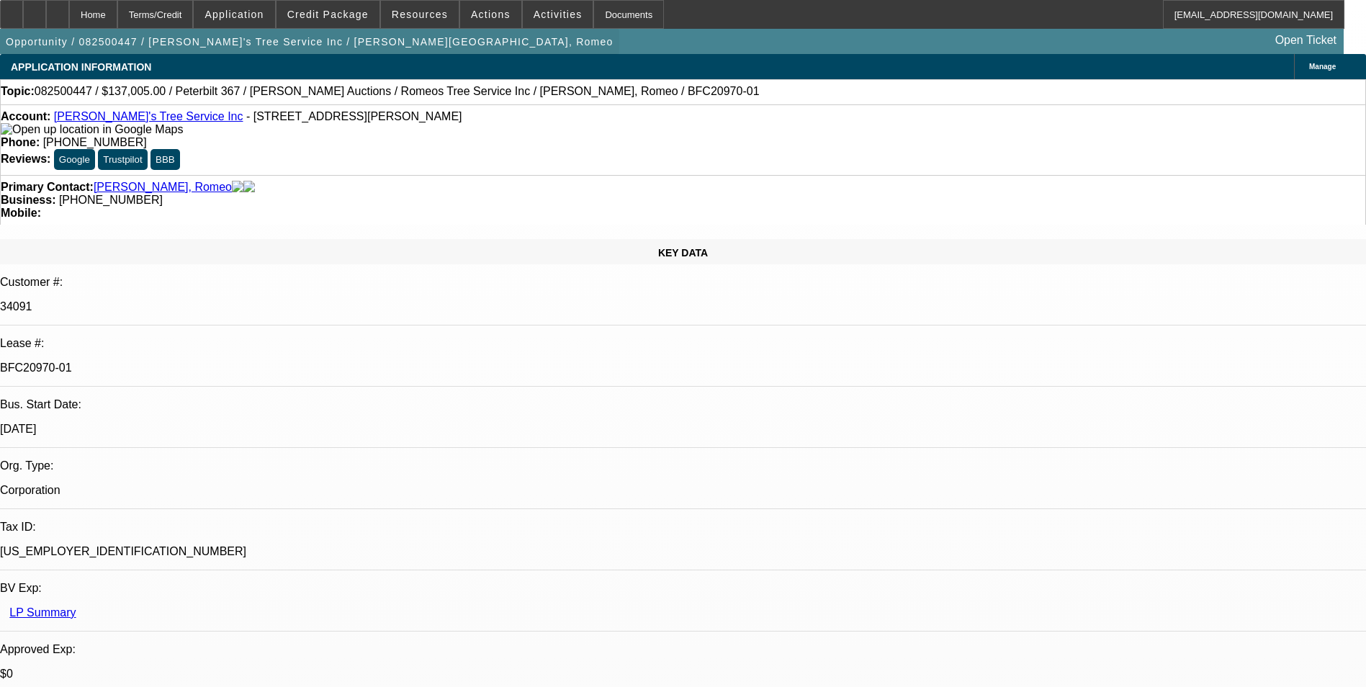
select select "0"
select select "1"
select select "6"
select select "1"
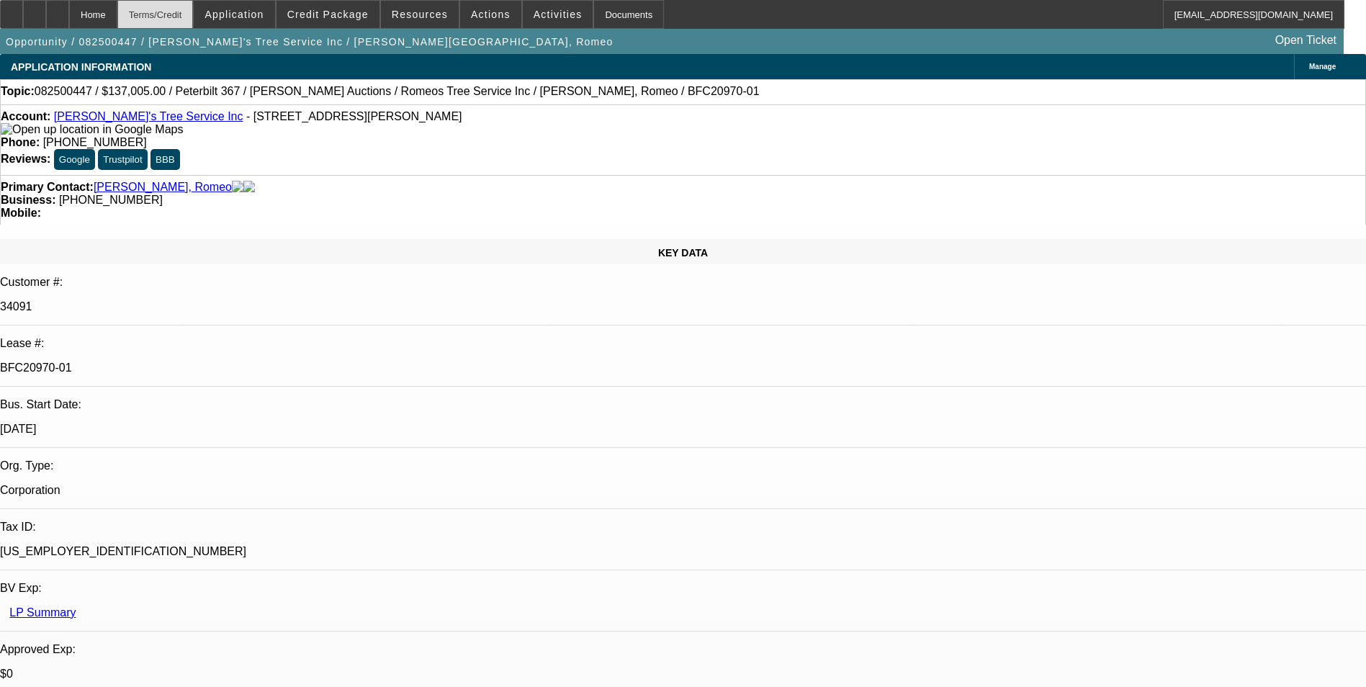
select select "1"
select select "6"
select select "1"
select select "3"
select select "6"
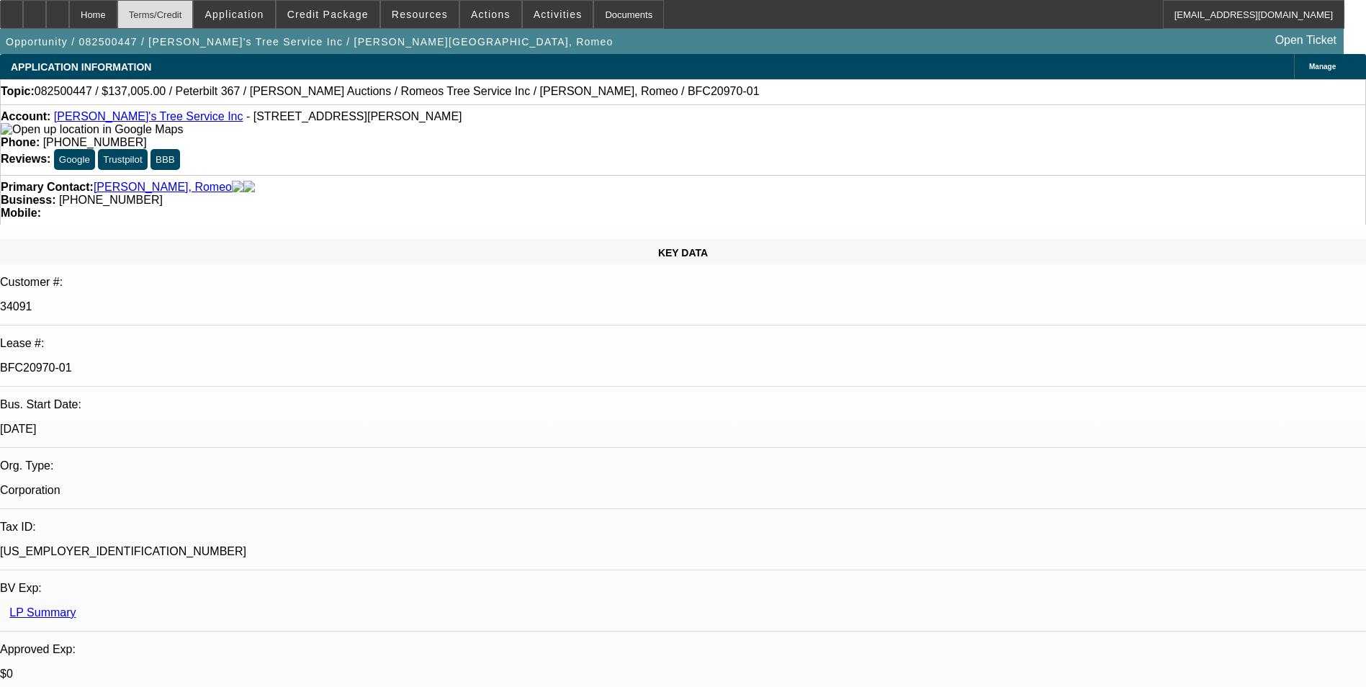
select select "1"
select select "3"
select select "6"
